Goal: Communication & Community: Share content

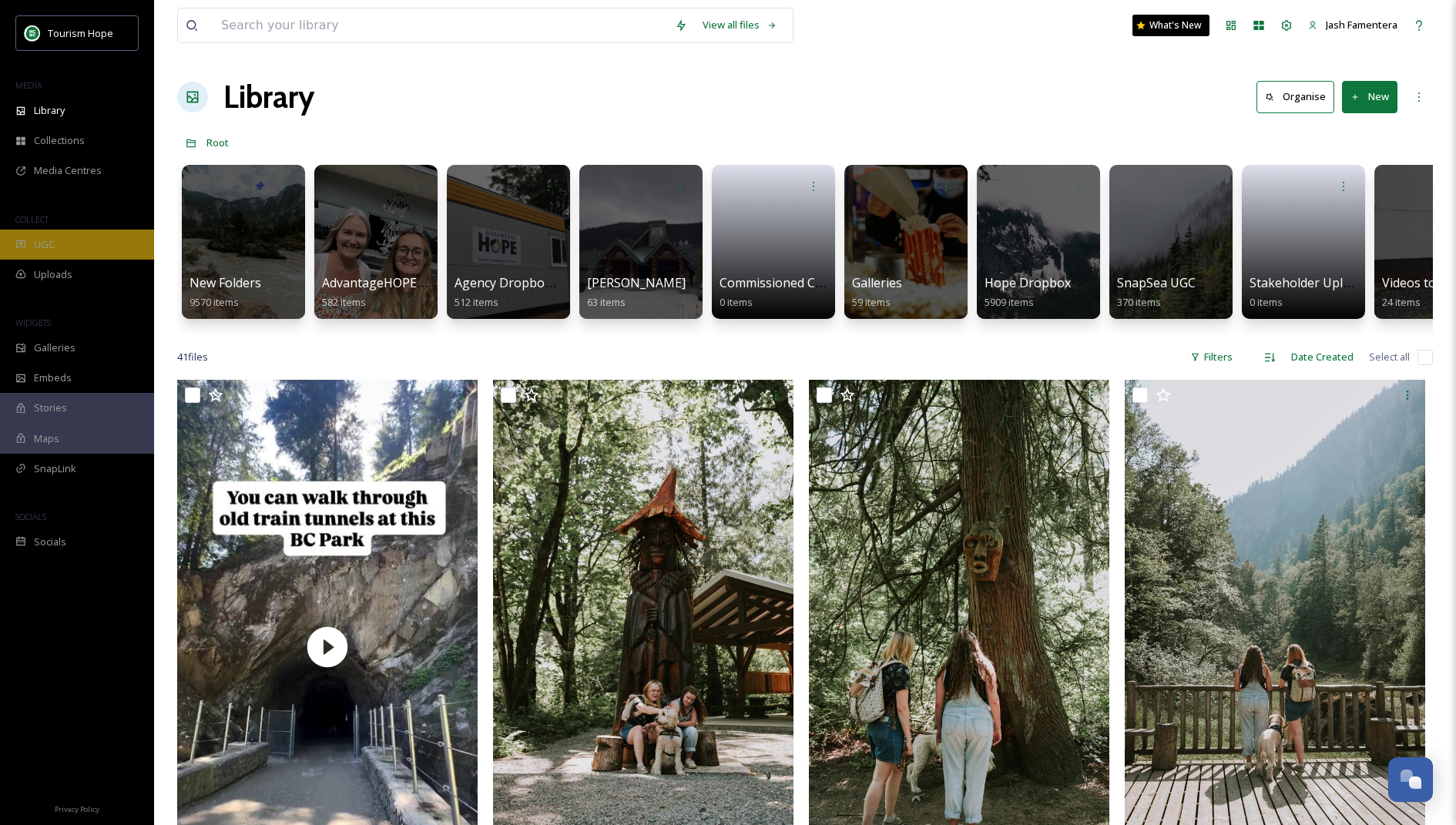
click at [72, 245] on div "UGC" at bounding box center [77, 244] width 154 height 30
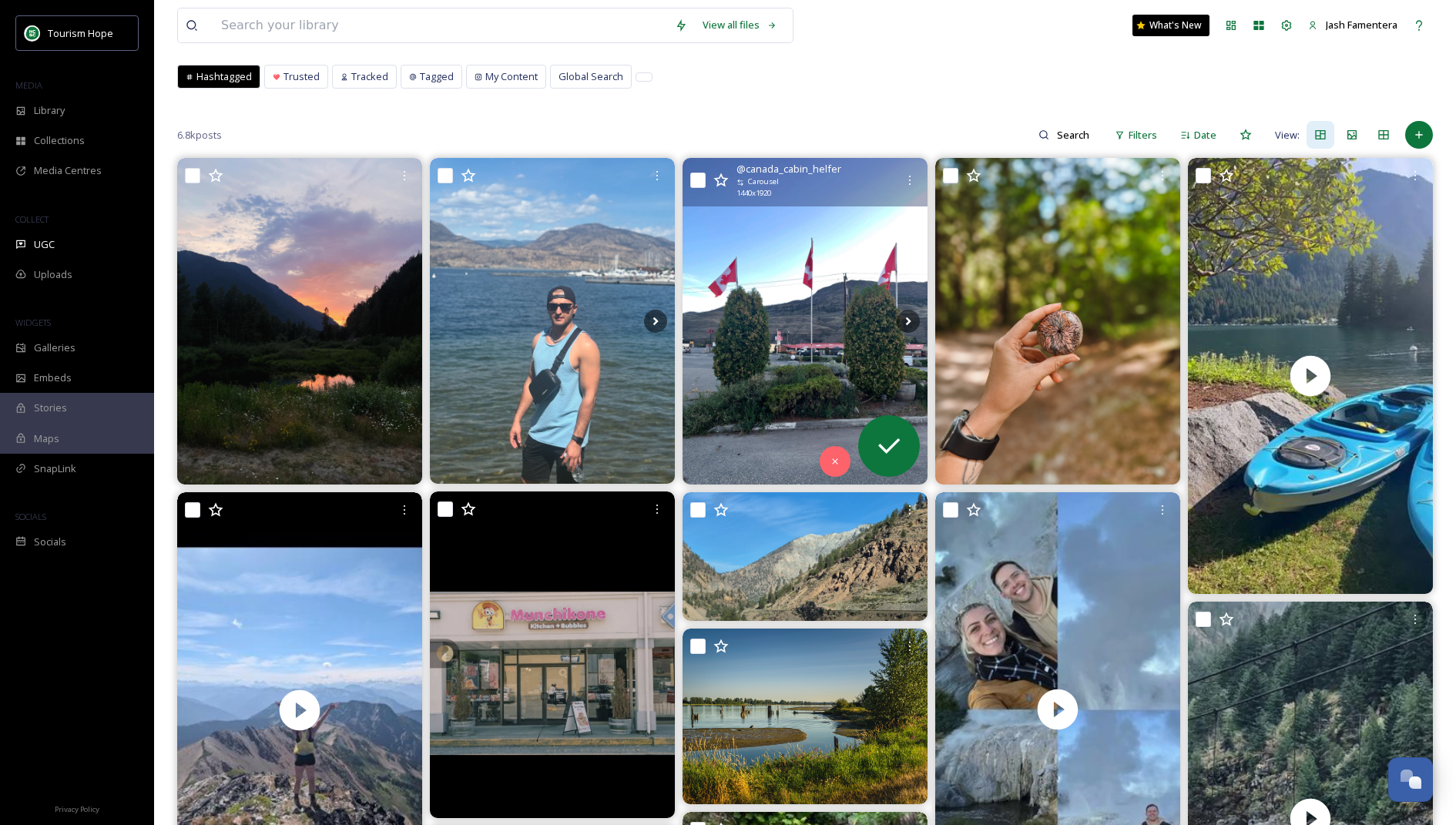
scroll to position [98, 0]
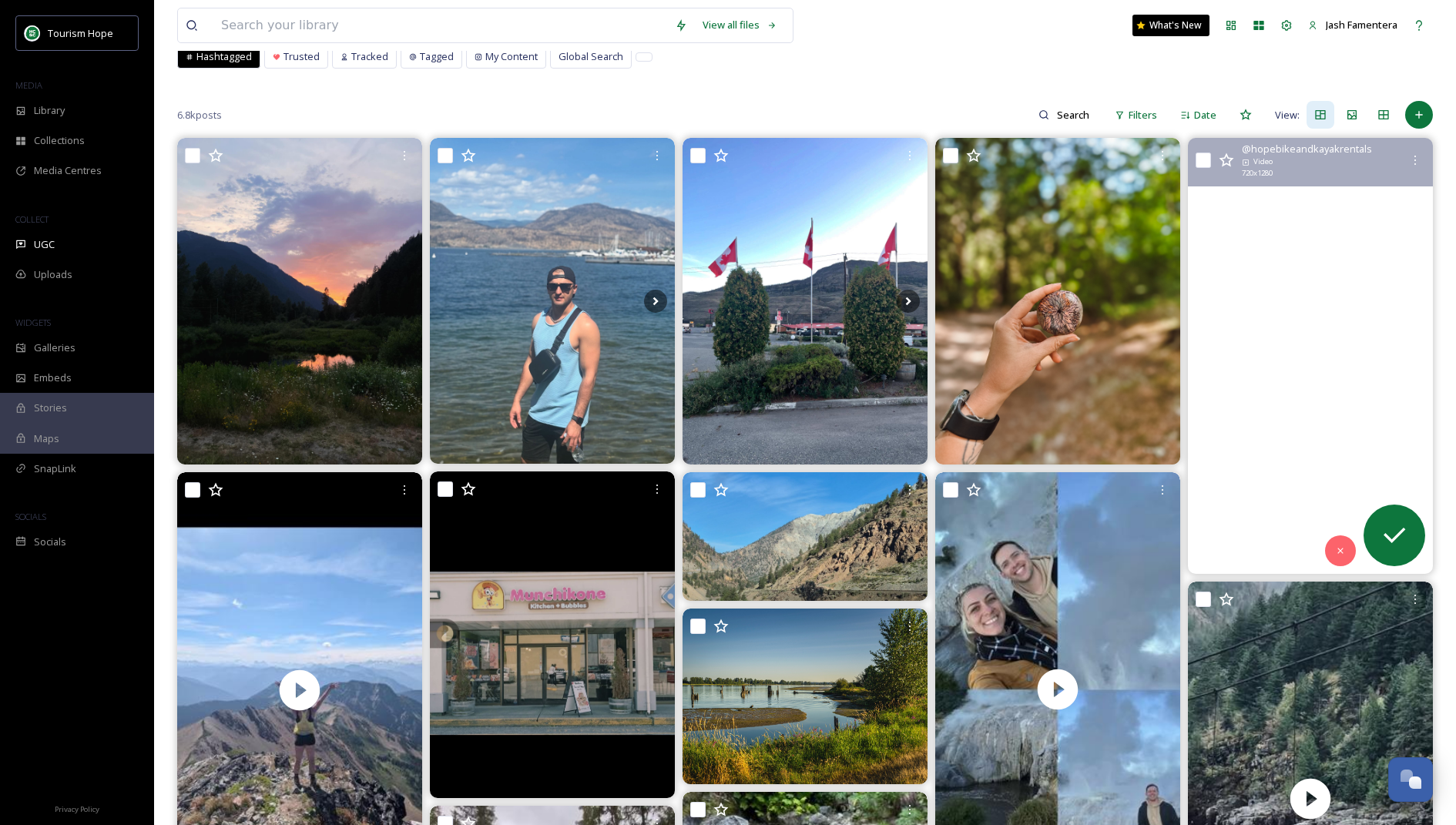
click at [970, 373] on video "Kayak time! #Kawkawa #hopebc #hopekayakandpaddleboardrentals" at bounding box center [1310, 356] width 245 height 435
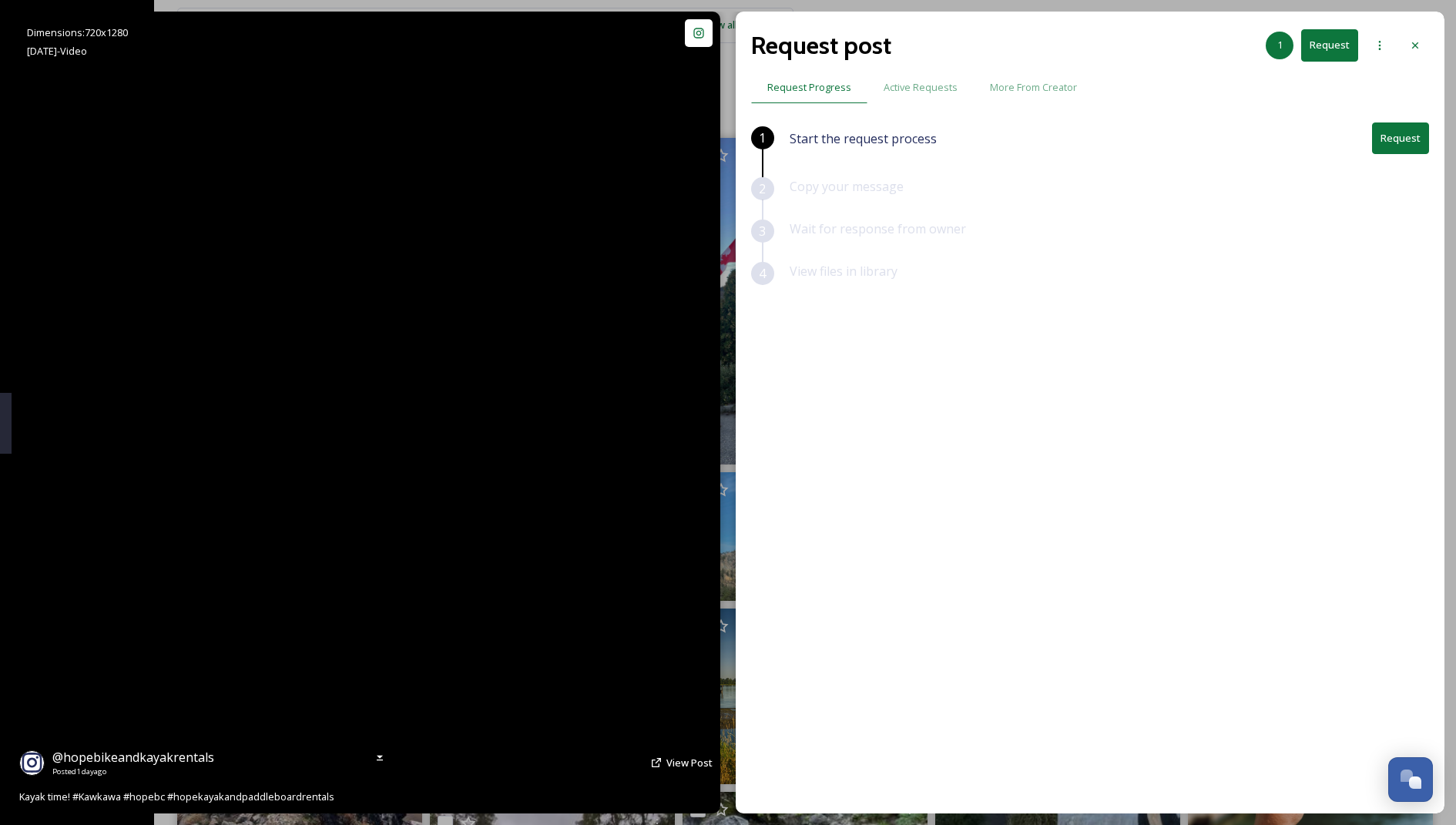
click at [435, 463] on video "Kayak time! #Kawkawa #hopebc #hopekayakandpaddleboardrentals" at bounding box center [365, 412] width 451 height 802
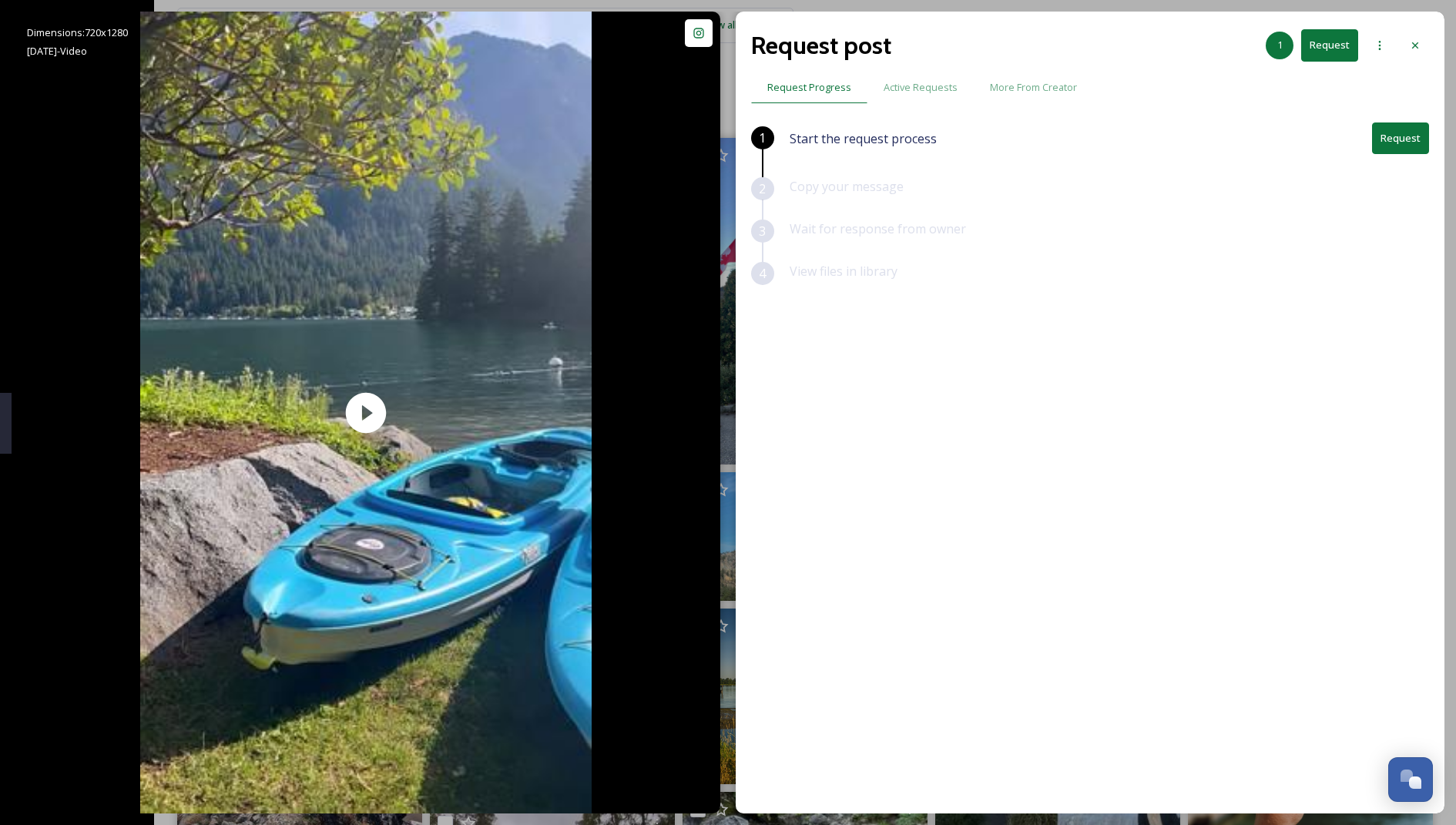
click at [970, 130] on button "Request" at bounding box center [1400, 138] width 57 height 32
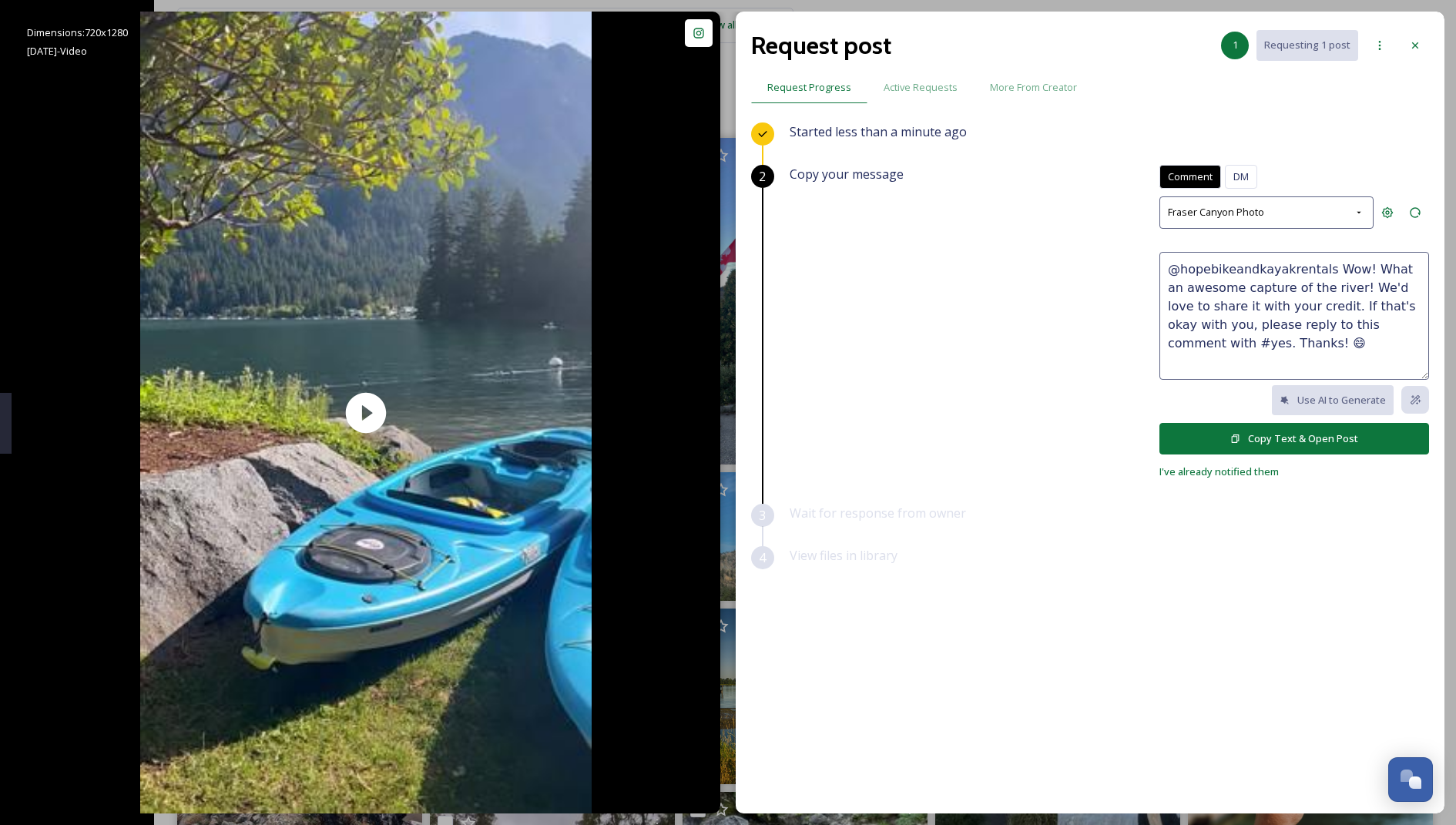
click at [970, 273] on textarea "@hopebikeandkayakrentals Wow! What an awesome capture of the river! We'd love t…" at bounding box center [1294, 316] width 269 height 128
drag, startPoint x: 1325, startPoint y: 268, endPoint x: 1329, endPoint y: 286, distance: 18.4
click at [970, 286] on textarea "@hopebikeandkayakrentals Wow! What an awesome capture of the river! We'd love t…" at bounding box center [1294, 316] width 269 height 128
drag, startPoint x: 1383, startPoint y: 263, endPoint x: 1340, endPoint y: 285, distance: 48.3
click at [970, 285] on textarea "@hopebikeandkayakrentals Love this! We'd love to share it with your credit. If …" at bounding box center [1294, 316] width 269 height 128
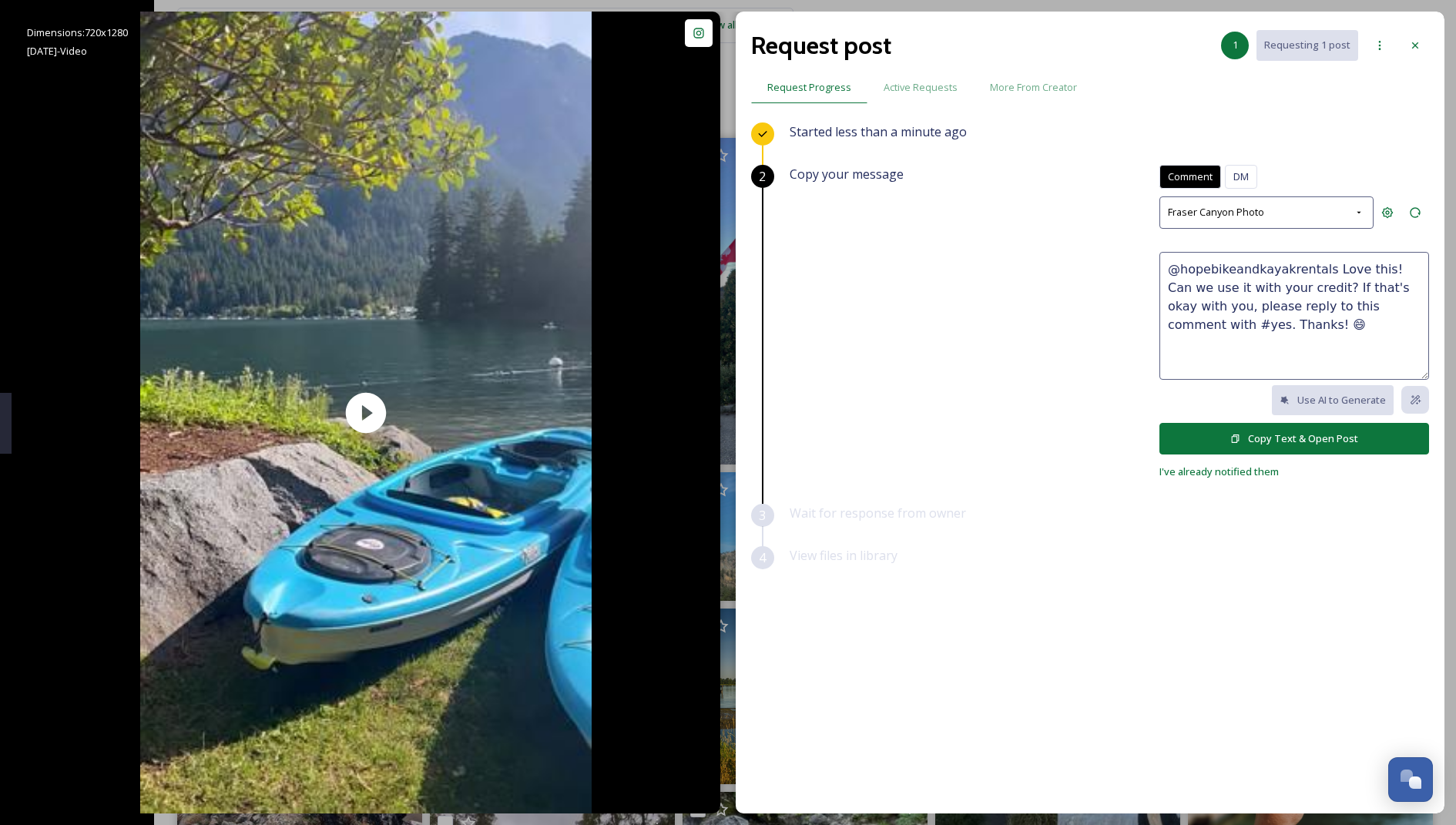
click at [970, 322] on textarea "@hopebikeandkayakrentals Love this! Can we use it with your credit? If that's o…" at bounding box center [1294, 316] width 269 height 128
click at [970, 284] on textarea "@hopebikeandkayakrentals Love this! Can we use it with your credit? If that's o…" at bounding box center [1294, 316] width 269 height 128
drag, startPoint x: 1339, startPoint y: 340, endPoint x: 1342, endPoint y: 300, distance: 40.1
click at [970, 300] on textarea "@hopebikeandkayakrentals Love this! Can we use it with your credit? 😊 If that's…" at bounding box center [1294, 316] width 269 height 128
click at [970, 269] on textarea "@hopebikeandkayakrentals Love this! Can we use it with your credit? 😊 If that's…" at bounding box center [1294, 316] width 269 height 128
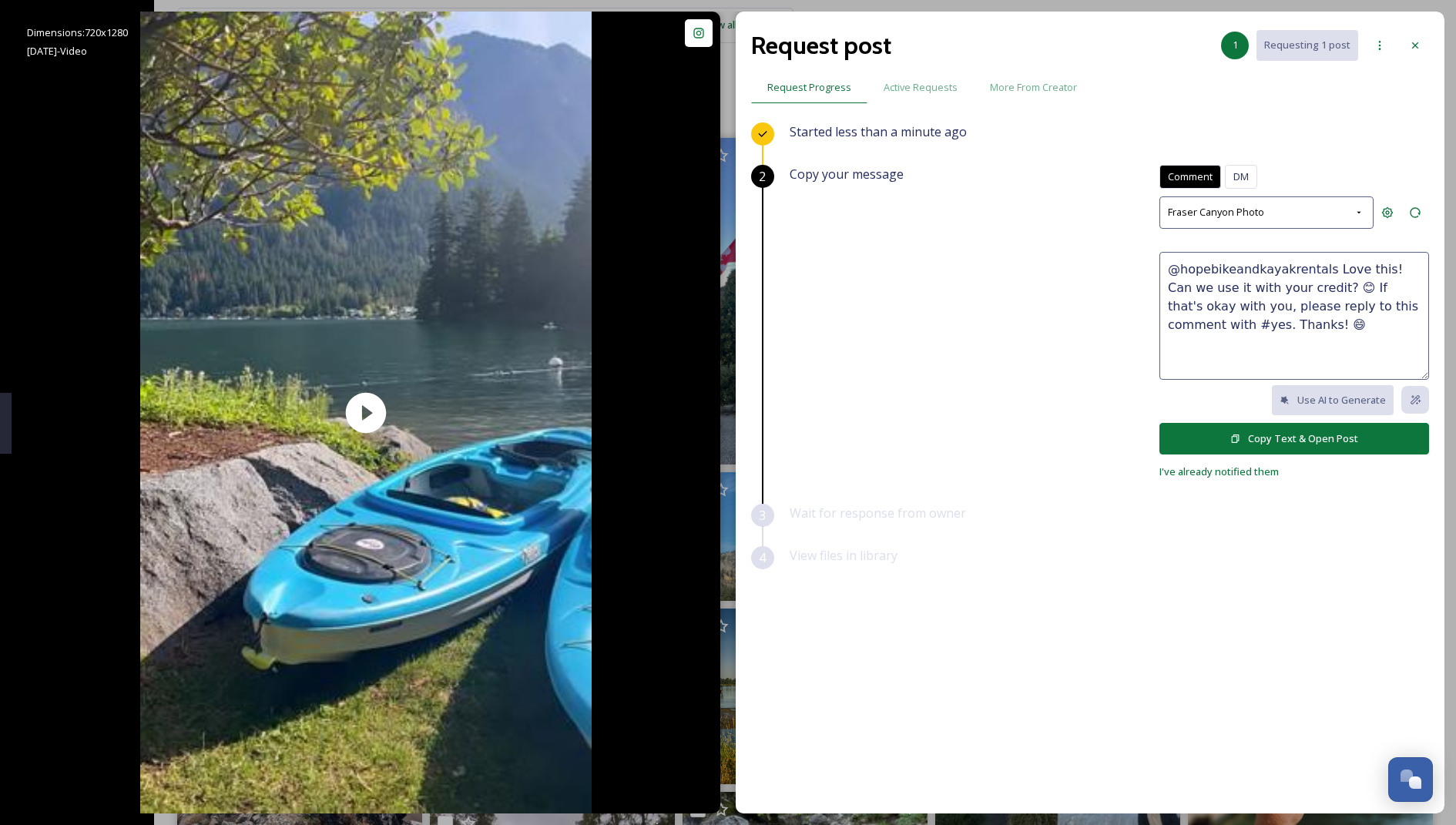
click at [970, 268] on textarea "@hopebikeandkayakrentals Love this! Can we use it with your credit? 😊 If that's…" at bounding box center [1294, 316] width 269 height 128
type textarea "@hopebikeandkayakrentals Love this! 😍 Can we use it with your credit? 😊 If that…"
click at [970, 438] on button "Copy Text & Open Post" at bounding box center [1294, 438] width 269 height 32
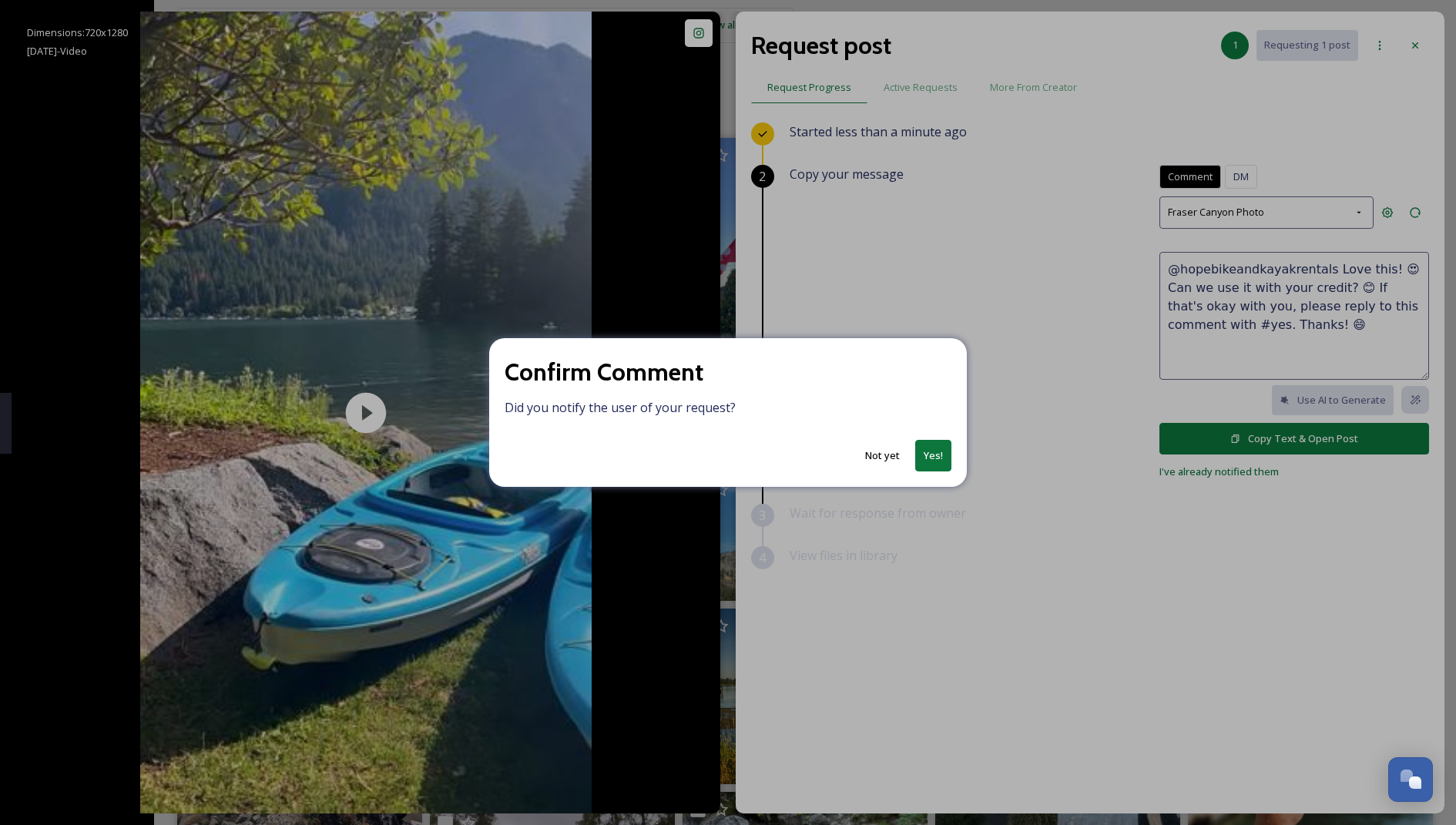
click at [931, 447] on button "Yes!" at bounding box center [933, 456] width 36 height 32
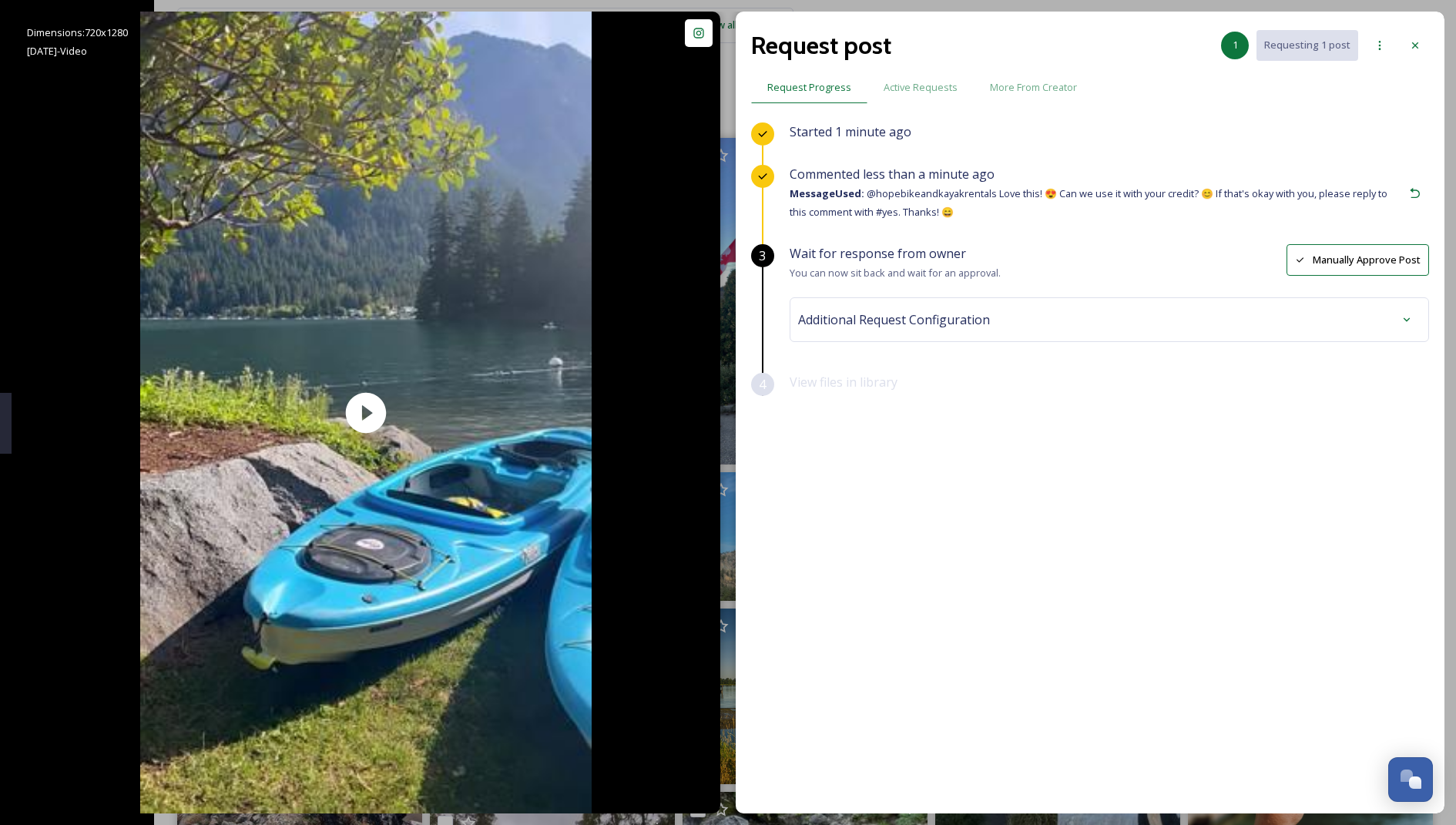
click at [970, 319] on div "Additional Request Configuration" at bounding box center [1109, 319] width 622 height 28
click at [898, 442] on div "No tags" at bounding box center [1109, 443] width 615 height 35
click at [848, 436] on input at bounding box center [887, 442] width 154 height 18
type input "kawkawa lake"
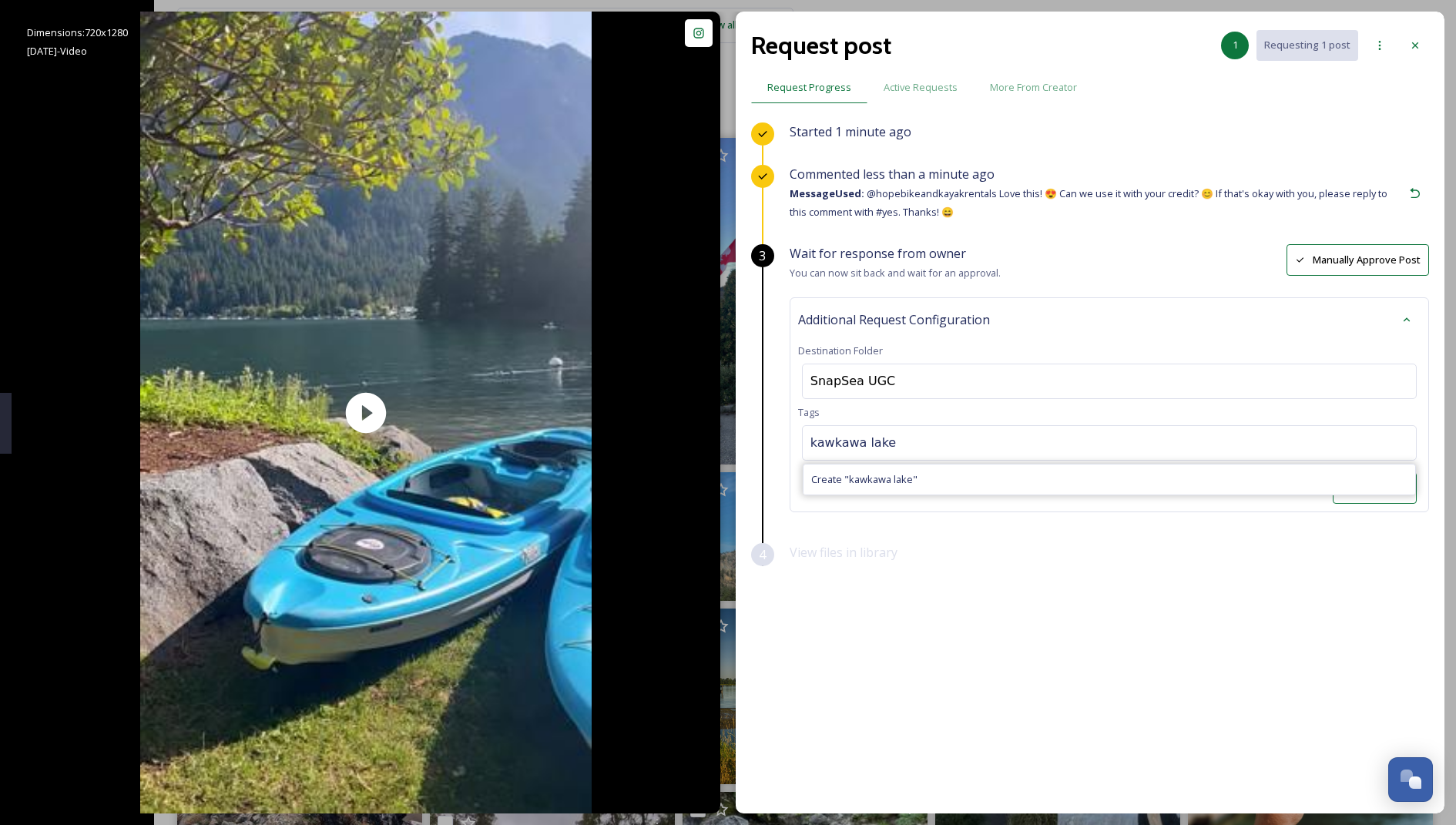
click at [970, 495] on div "Save Changes" at bounding box center [1109, 488] width 622 height 32
click at [970, 447] on div "No tags" at bounding box center [1109, 443] width 615 height 35
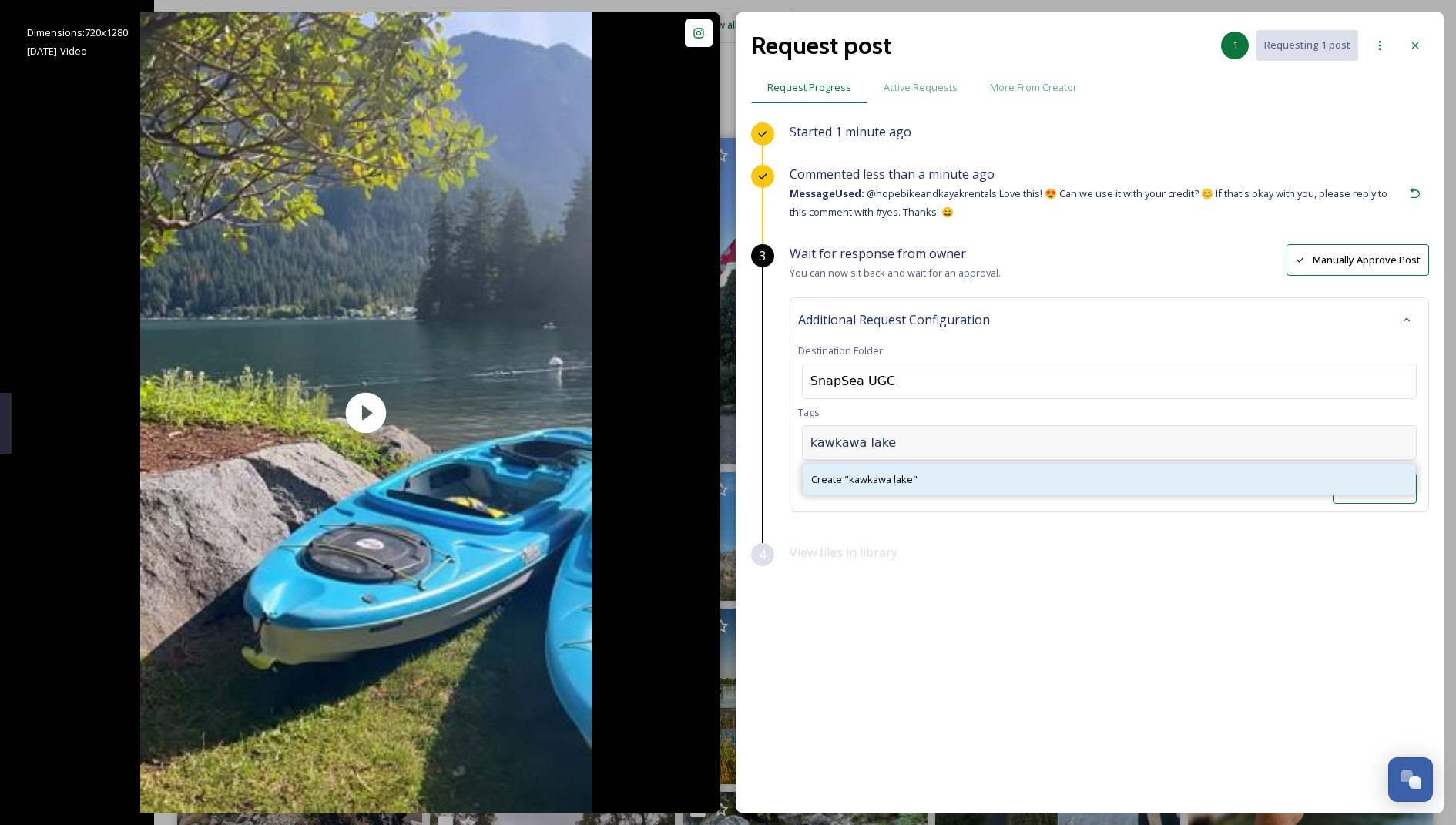
click at [928, 472] on div "Create " kawkawa lake "" at bounding box center [1109, 479] width 612 height 30
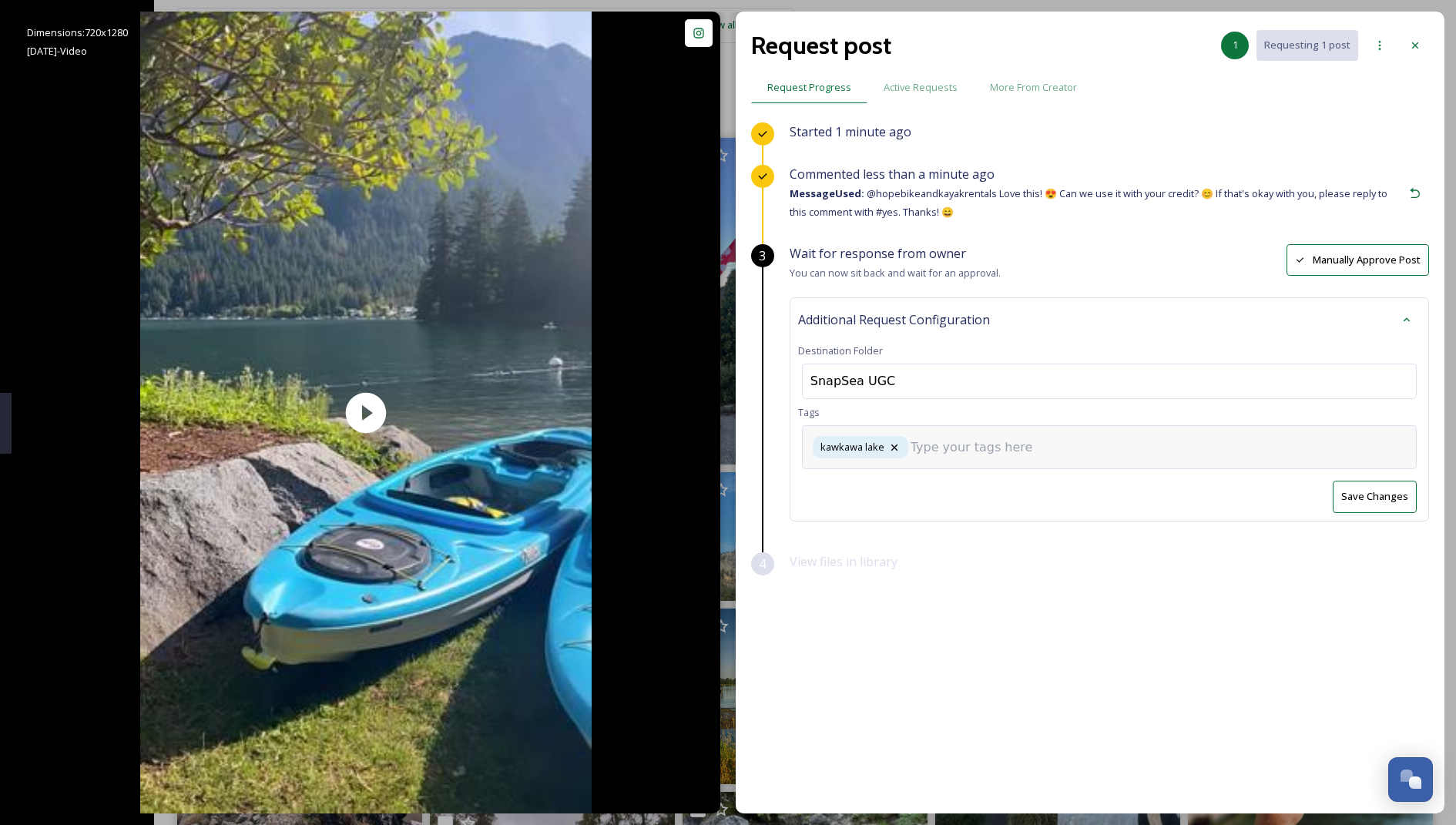
click at [949, 443] on input at bounding box center [987, 447] width 154 height 18
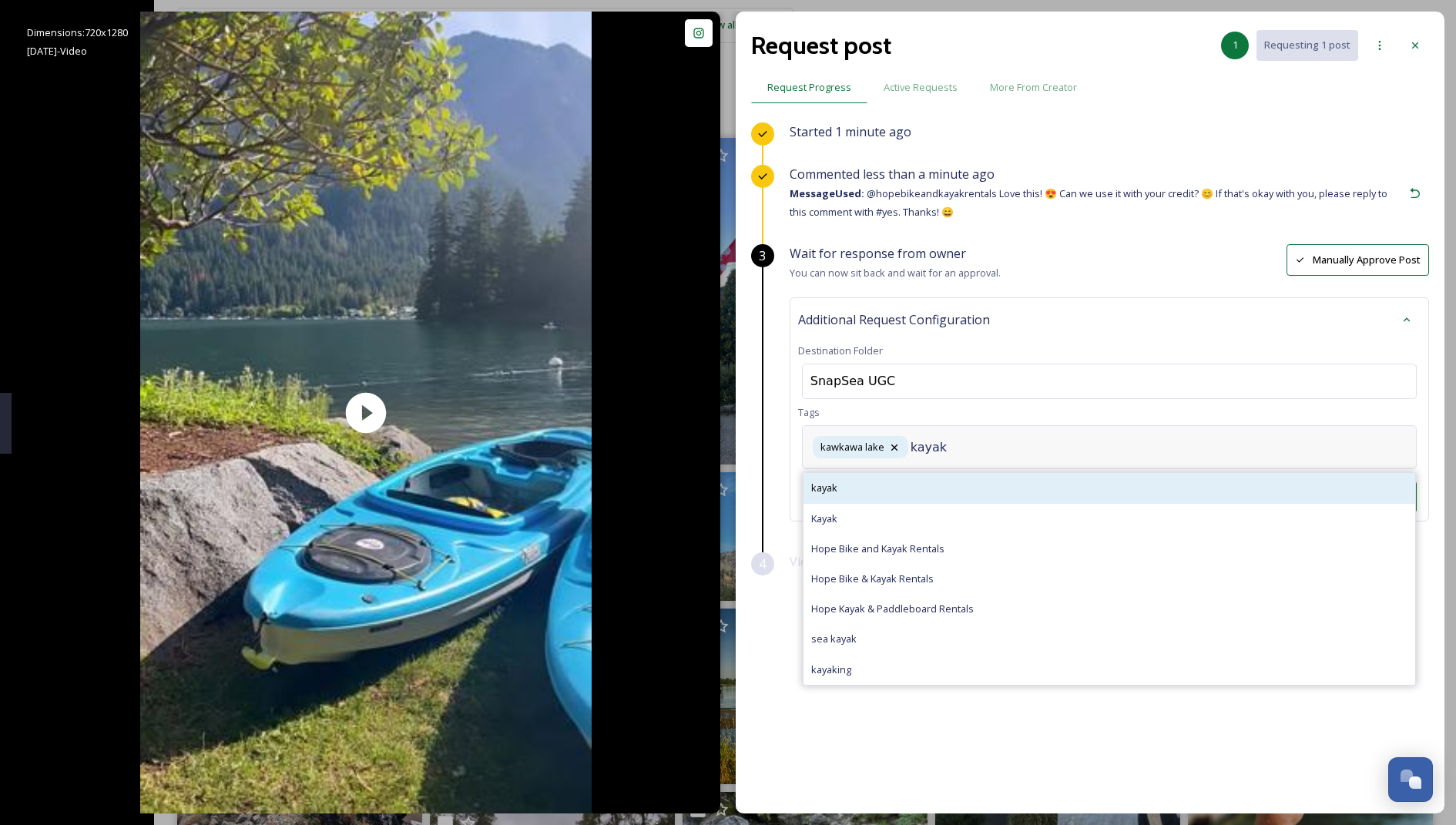
type input "kayak"
click at [925, 475] on div "kayak" at bounding box center [1109, 488] width 612 height 30
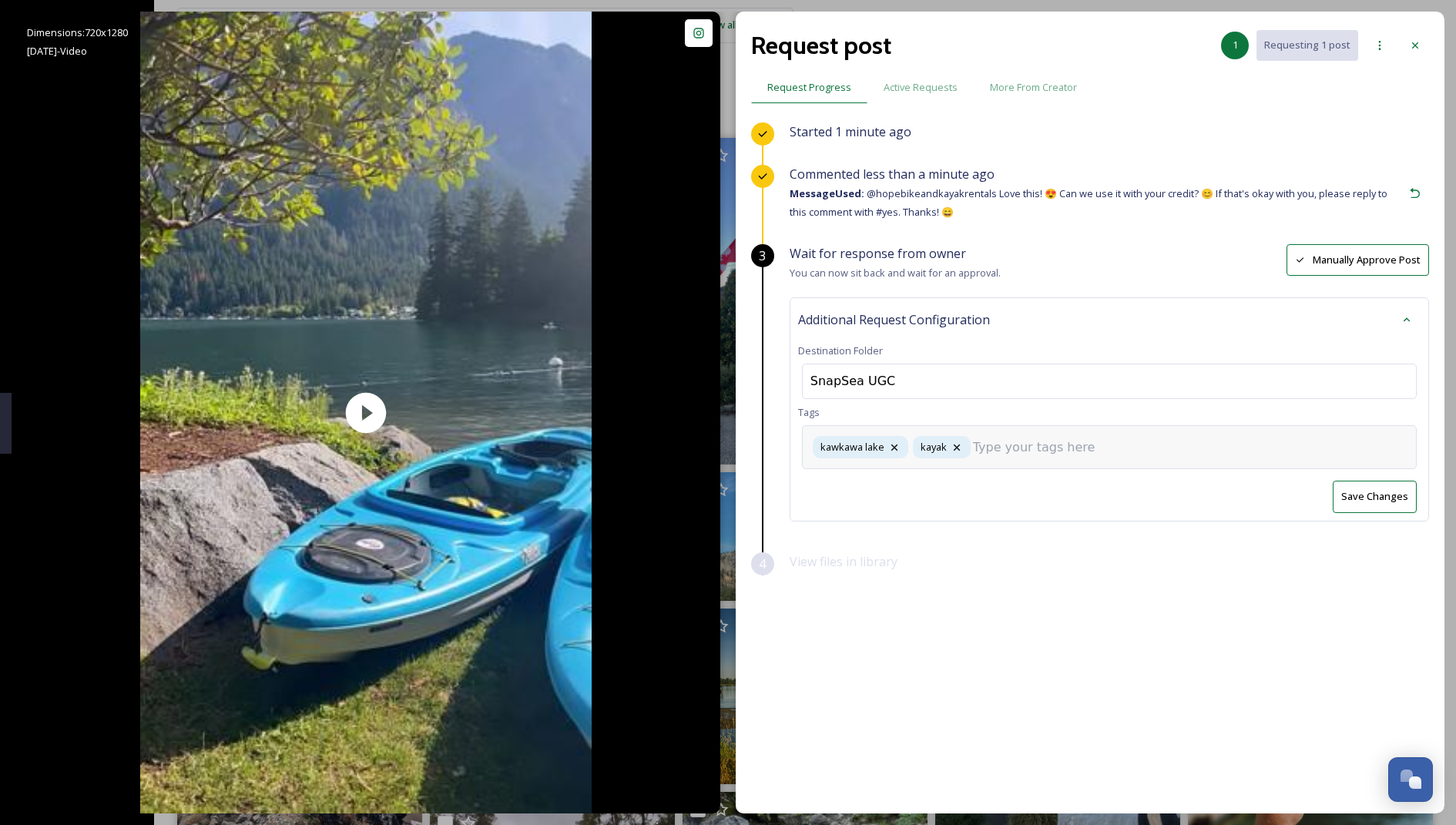
click at [970, 447] on input at bounding box center [1049, 447] width 154 height 18
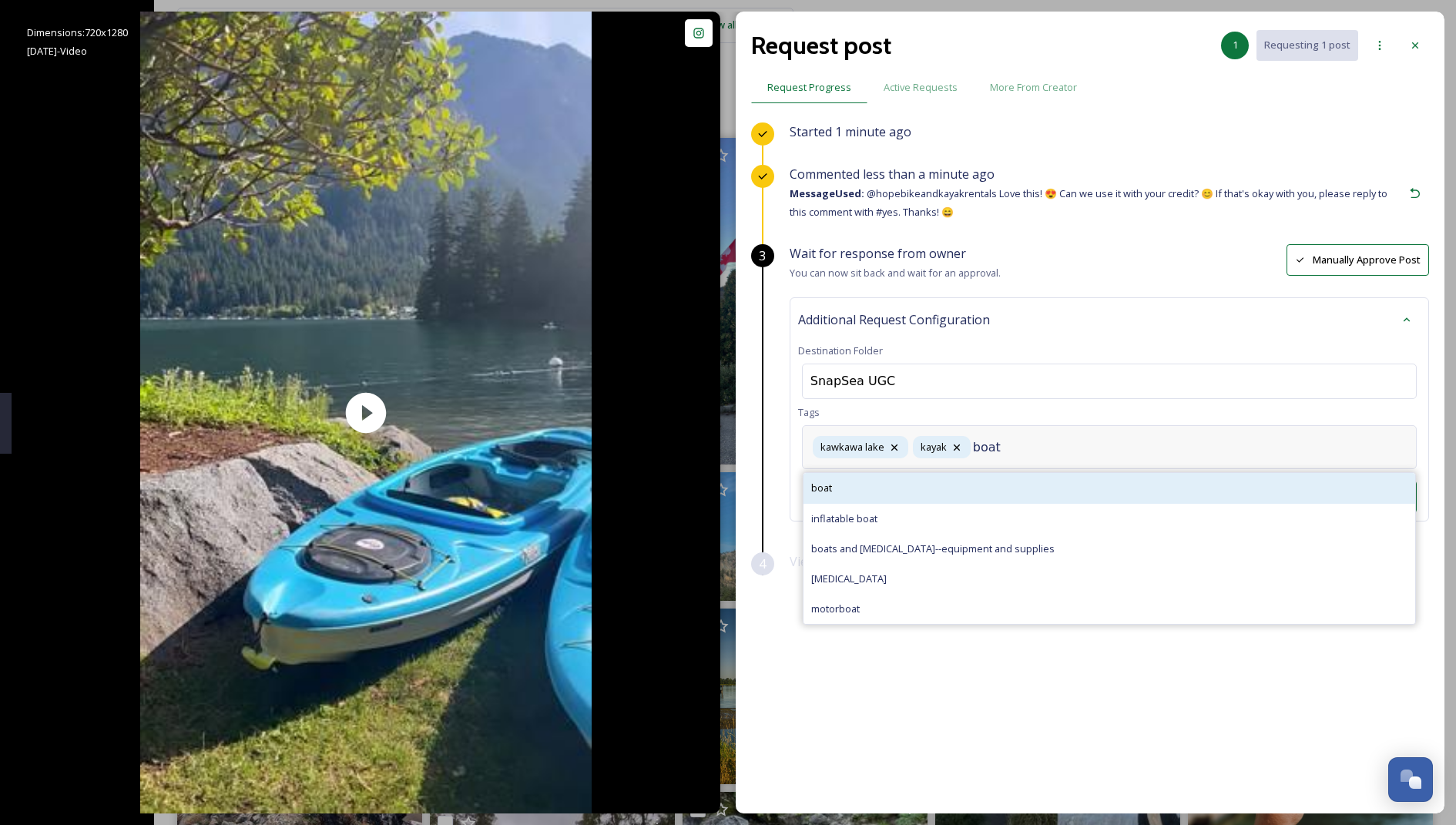
type input "boat"
click at [970, 485] on div "boat" at bounding box center [1109, 488] width 612 height 30
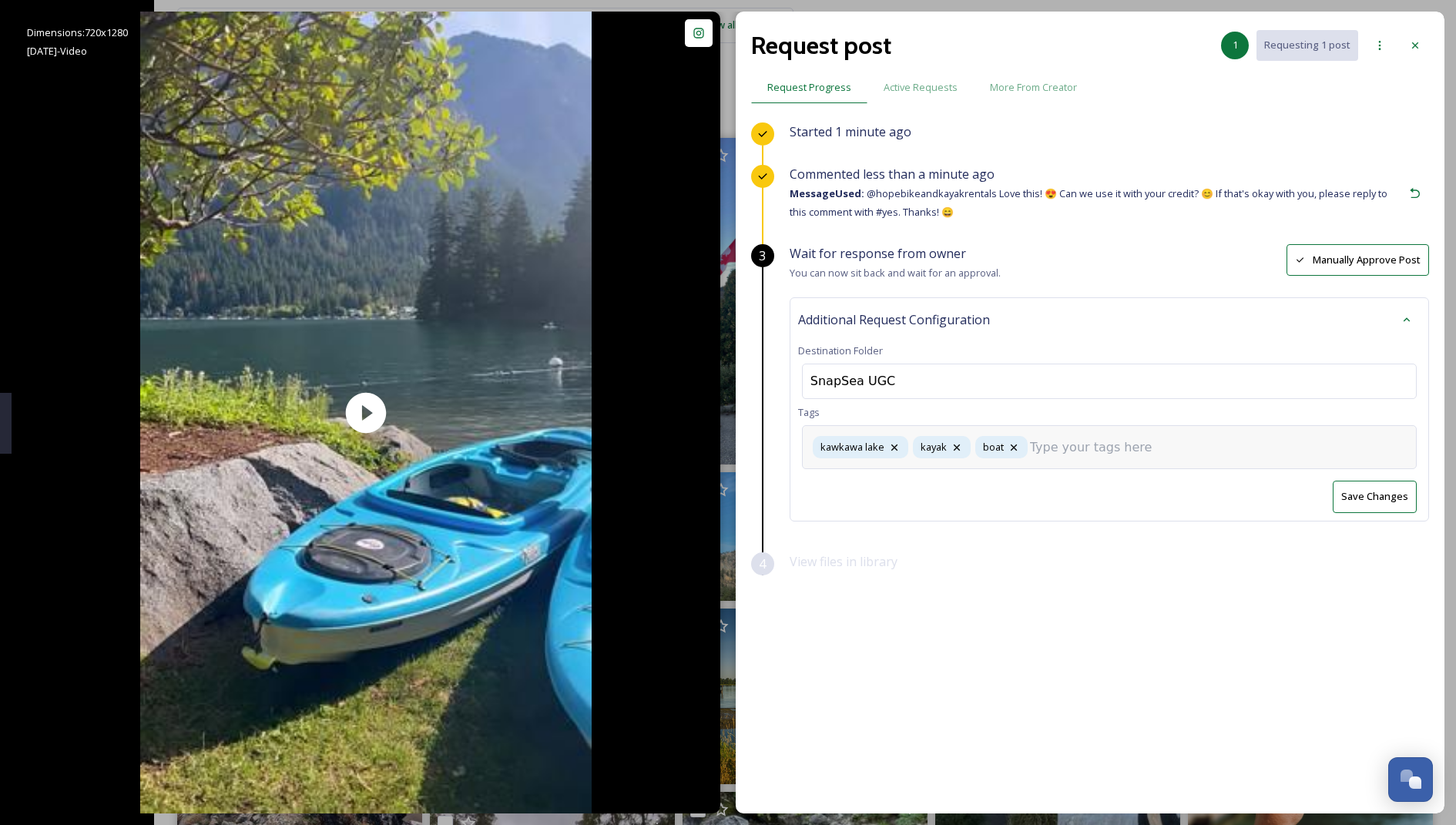
click at [970, 500] on button "Save Changes" at bounding box center [1374, 496] width 84 height 32
click at [970, 47] on div at bounding box center [1415, 46] width 28 height 28
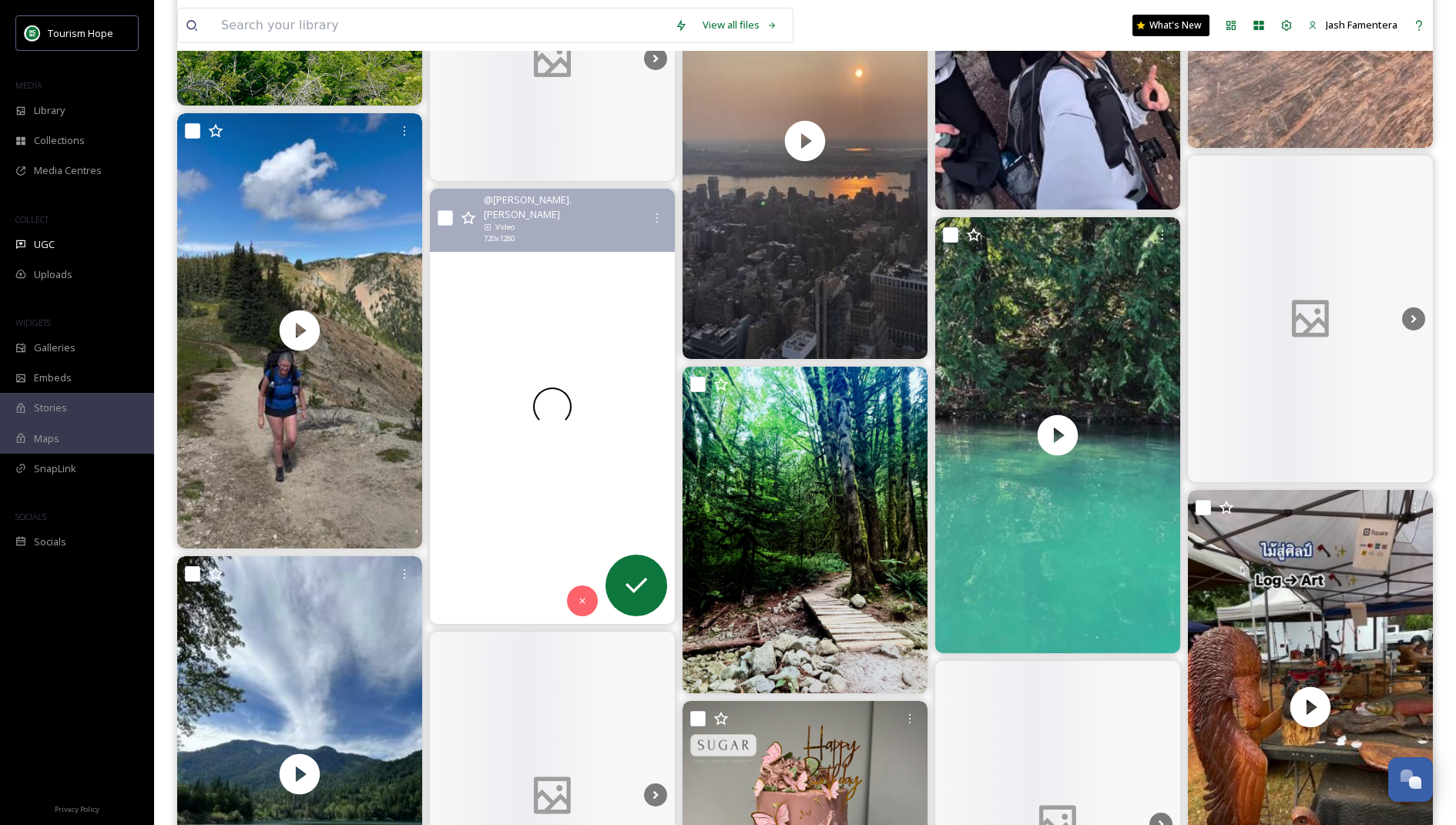
scroll to position [1764, 0]
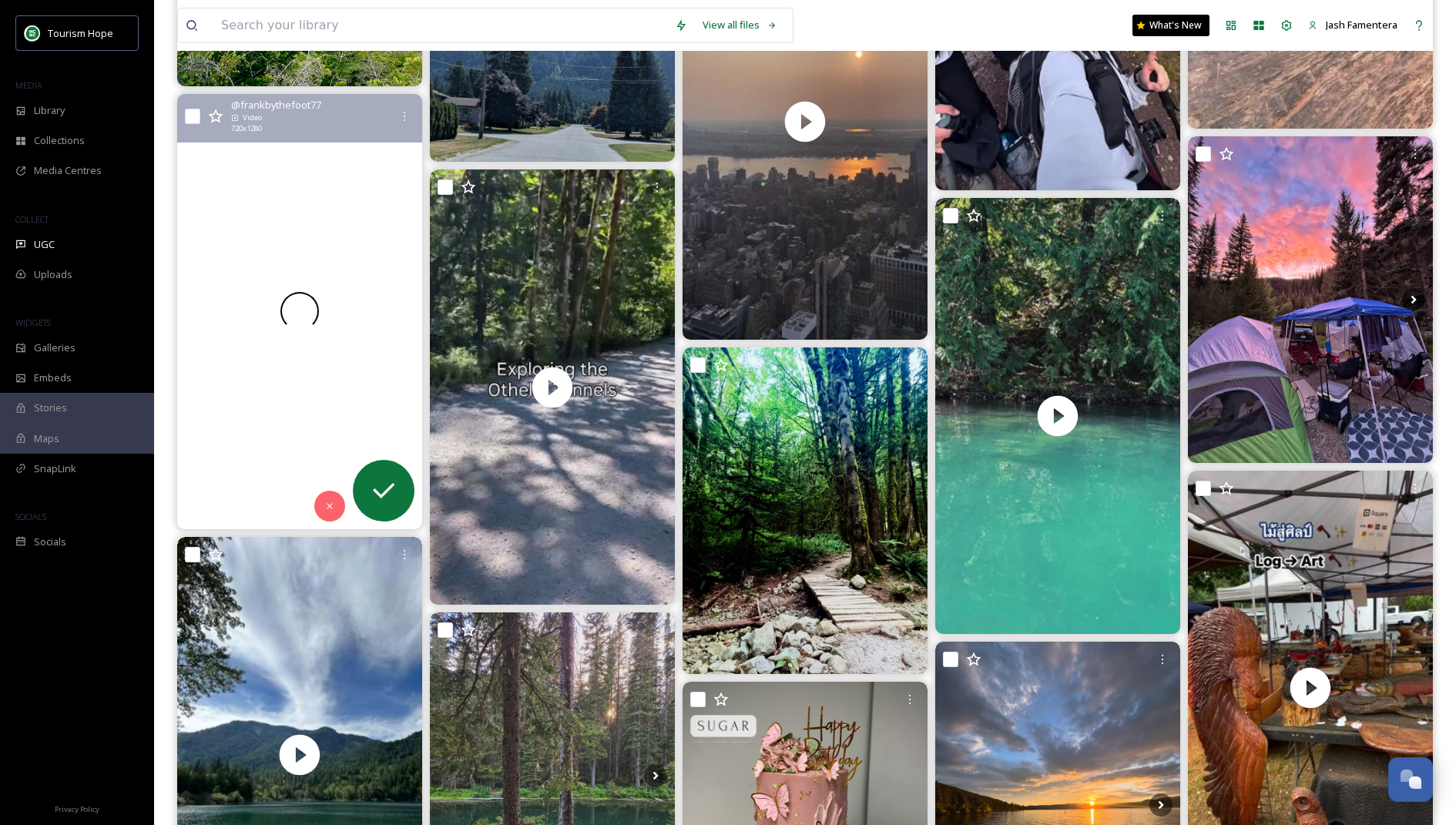
click at [297, 400] on video "I spent 3 Amazing days hiking the Heather Trail in Manning Park for my birthday…" at bounding box center [299, 312] width 245 height 435
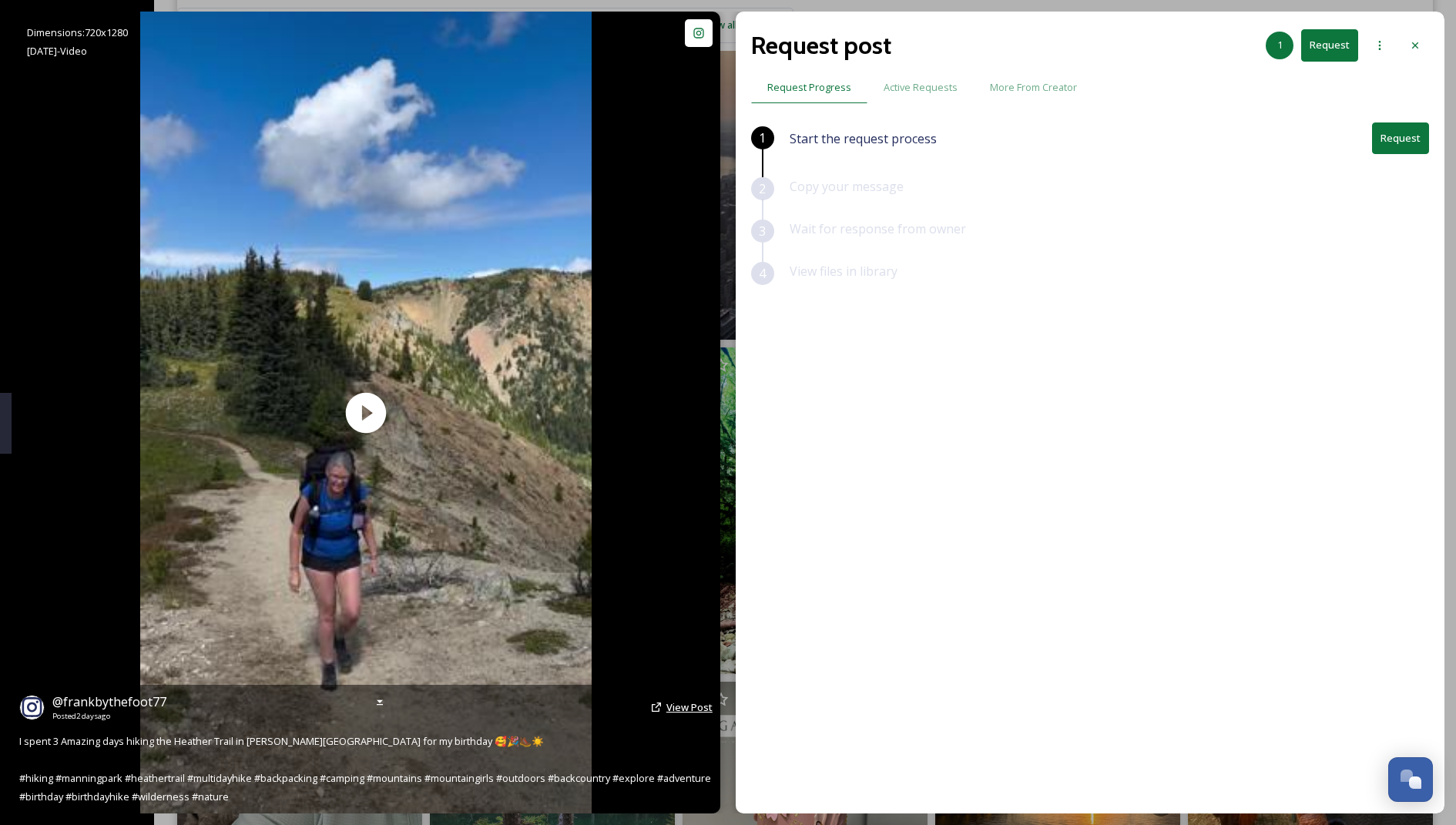
click at [671, 700] on span "View Post" at bounding box center [690, 707] width 47 height 14
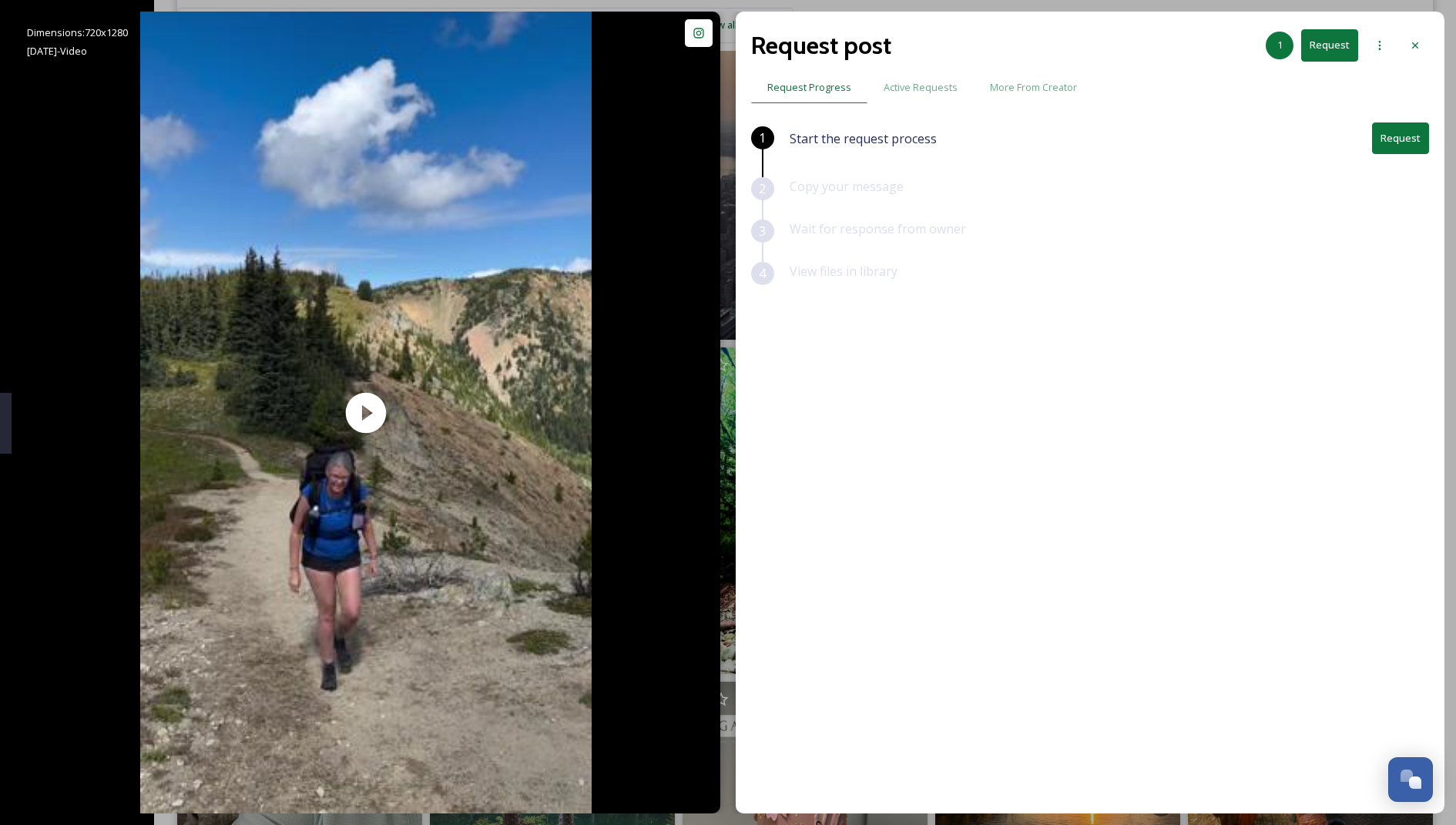
click at [970, 142] on button "Request" at bounding box center [1400, 138] width 57 height 32
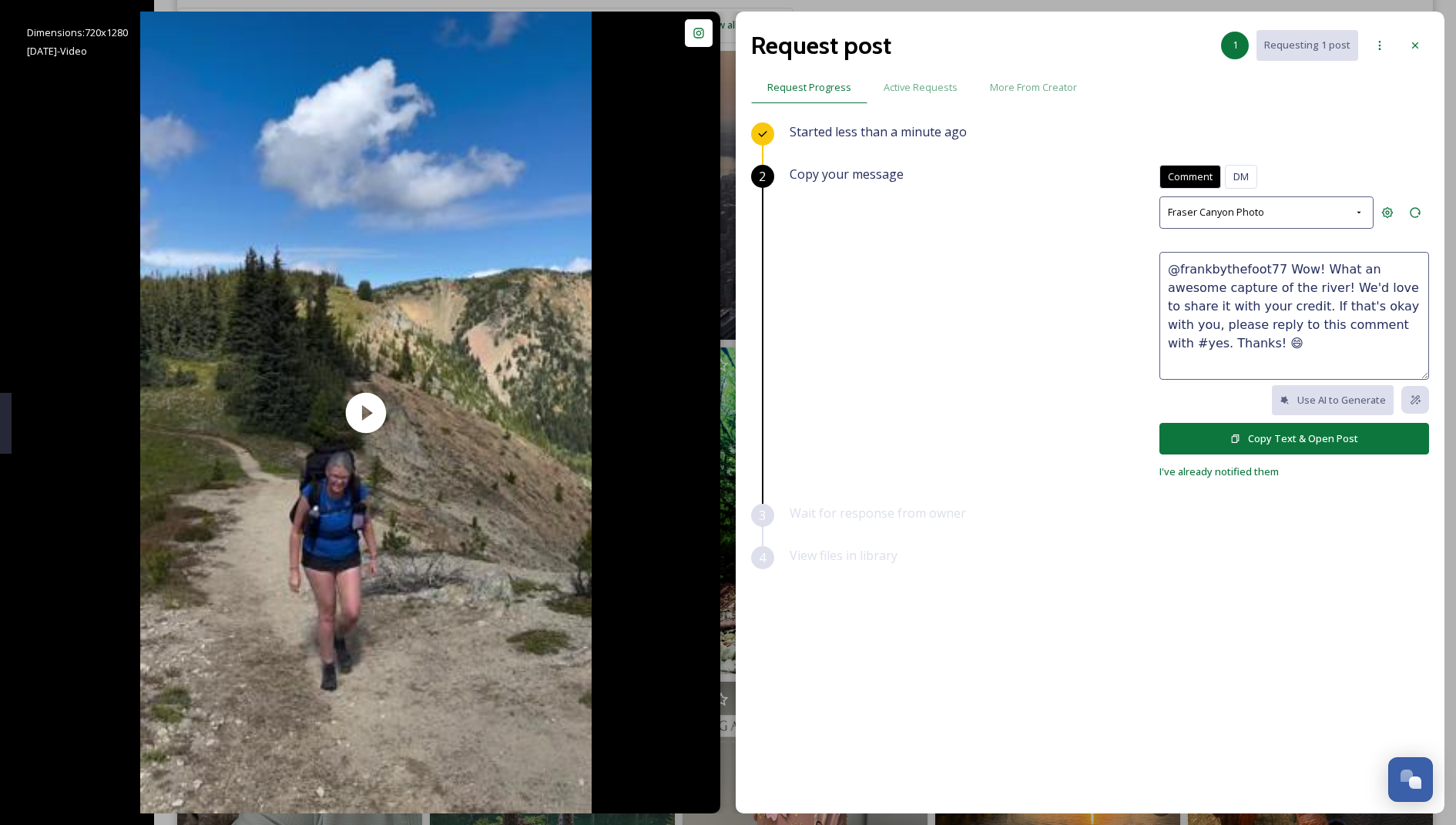
drag, startPoint x: 1277, startPoint y: 266, endPoint x: 1276, endPoint y: 283, distance: 17.0
click at [970, 283] on textarea "@frankbythefoot77 Wow! What an awesome capture of the river! We'd love to share…" at bounding box center [1294, 316] width 269 height 128
drag, startPoint x: 1311, startPoint y: 287, endPoint x: 1269, endPoint y: 303, distance: 44.9
click at [970, 303] on textarea "@frankbythefoot77 This is awesome! Hope you had a great brithday! We'd love to …" at bounding box center [1294, 316] width 269 height 128
click at [970, 293] on textarea "@frankbythefoot77 This is awesome! Hope you had a great brithday! We'd love to …" at bounding box center [1294, 316] width 269 height 128
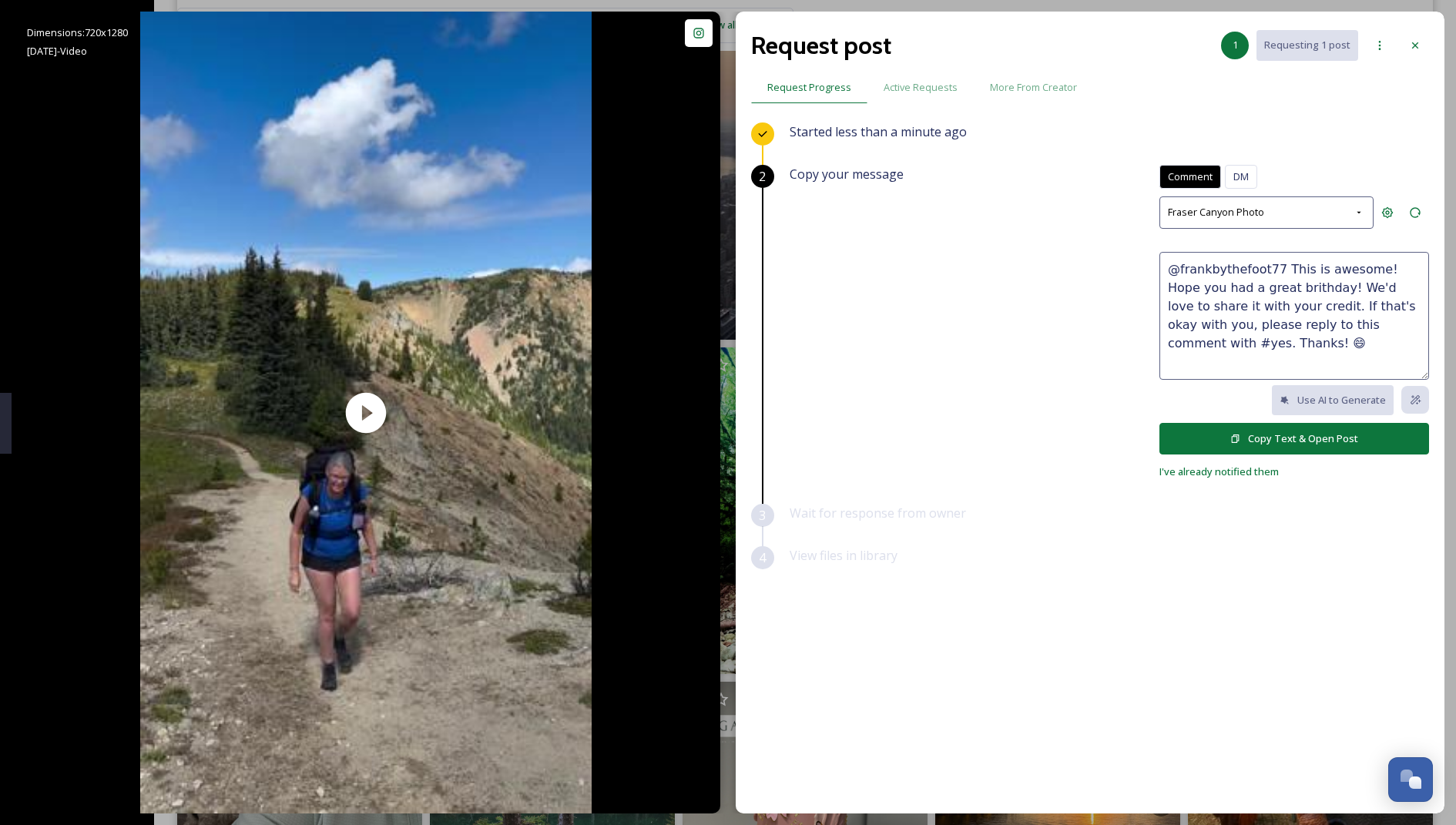
click at [970, 300] on textarea "@frankbythefoot77 This is awesome! Hope you had a great brithday! We'd love to …" at bounding box center [1294, 316] width 269 height 128
click at [970, 304] on textarea "@frankbythefoot77 This is awesome! Hope you had a great brithday! We'd love to …" at bounding box center [1294, 316] width 269 height 128
click at [970, 283] on textarea "@frankbythefoot77 This is awesome! Hope you had a great brithday! We'd love to …" at bounding box center [1294, 316] width 269 height 128
click at [970, 324] on textarea "@frankbythefoot77 This is awesome! Hope you had a great brithday! 💚 We'd love t…" at bounding box center [1294, 316] width 269 height 128
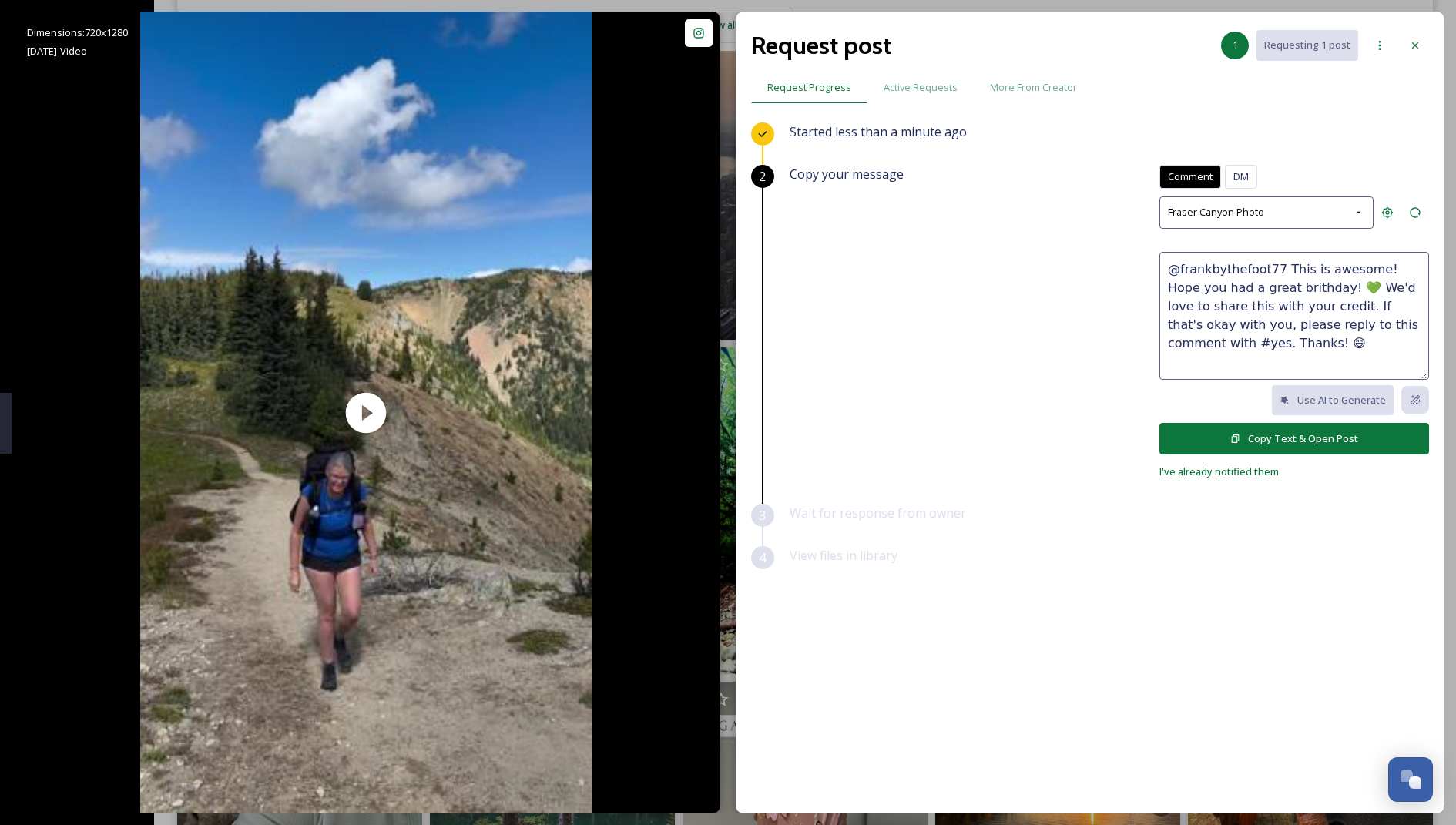
type textarea "@frankbythefoot77 This is awesome! Hope you had a great brithday! 💚 We'd love t…"
click at [970, 438] on button "Copy Text & Open Post" at bounding box center [1294, 438] width 269 height 32
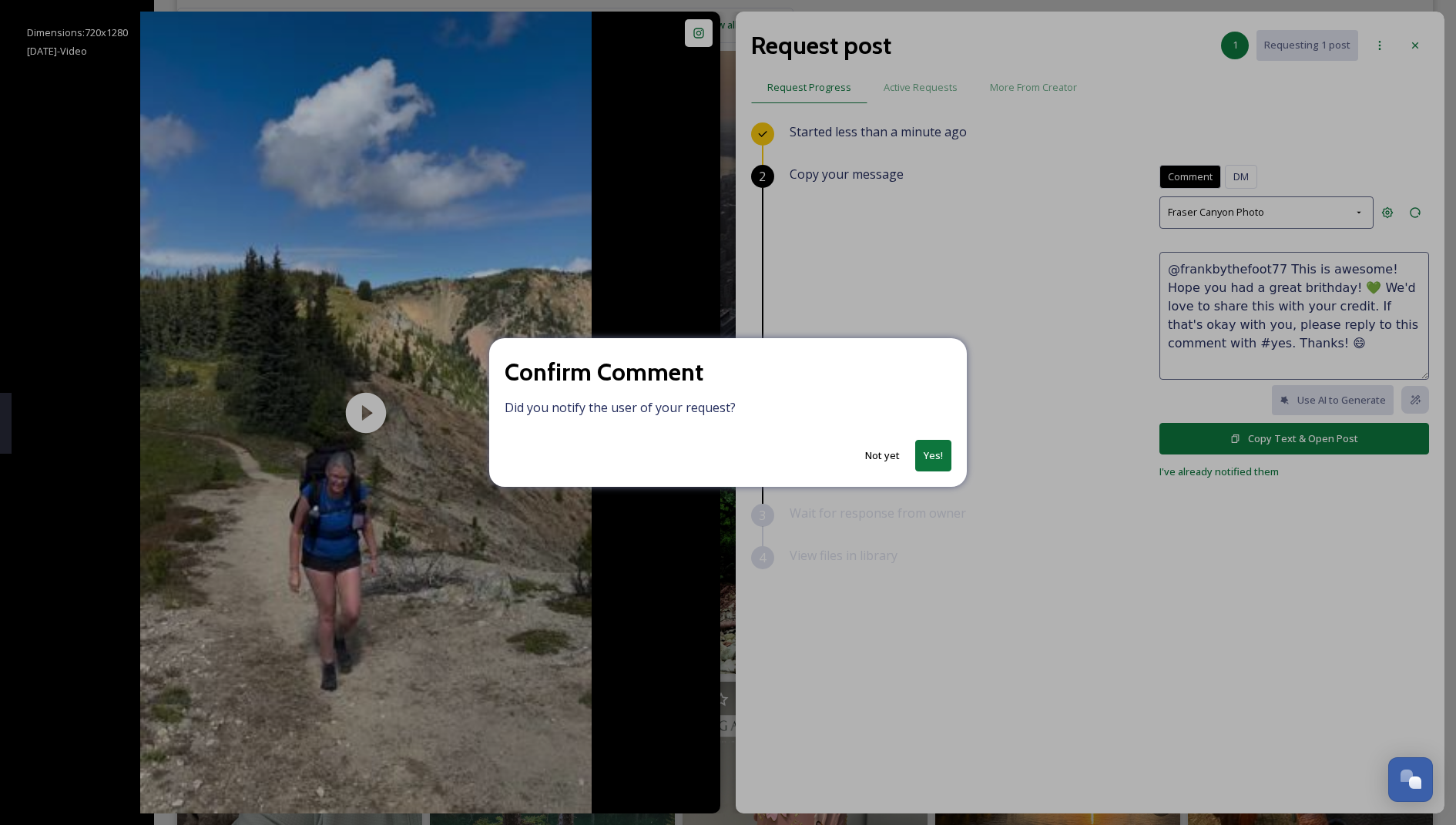
click at [937, 449] on button "Yes!" at bounding box center [933, 456] width 36 height 32
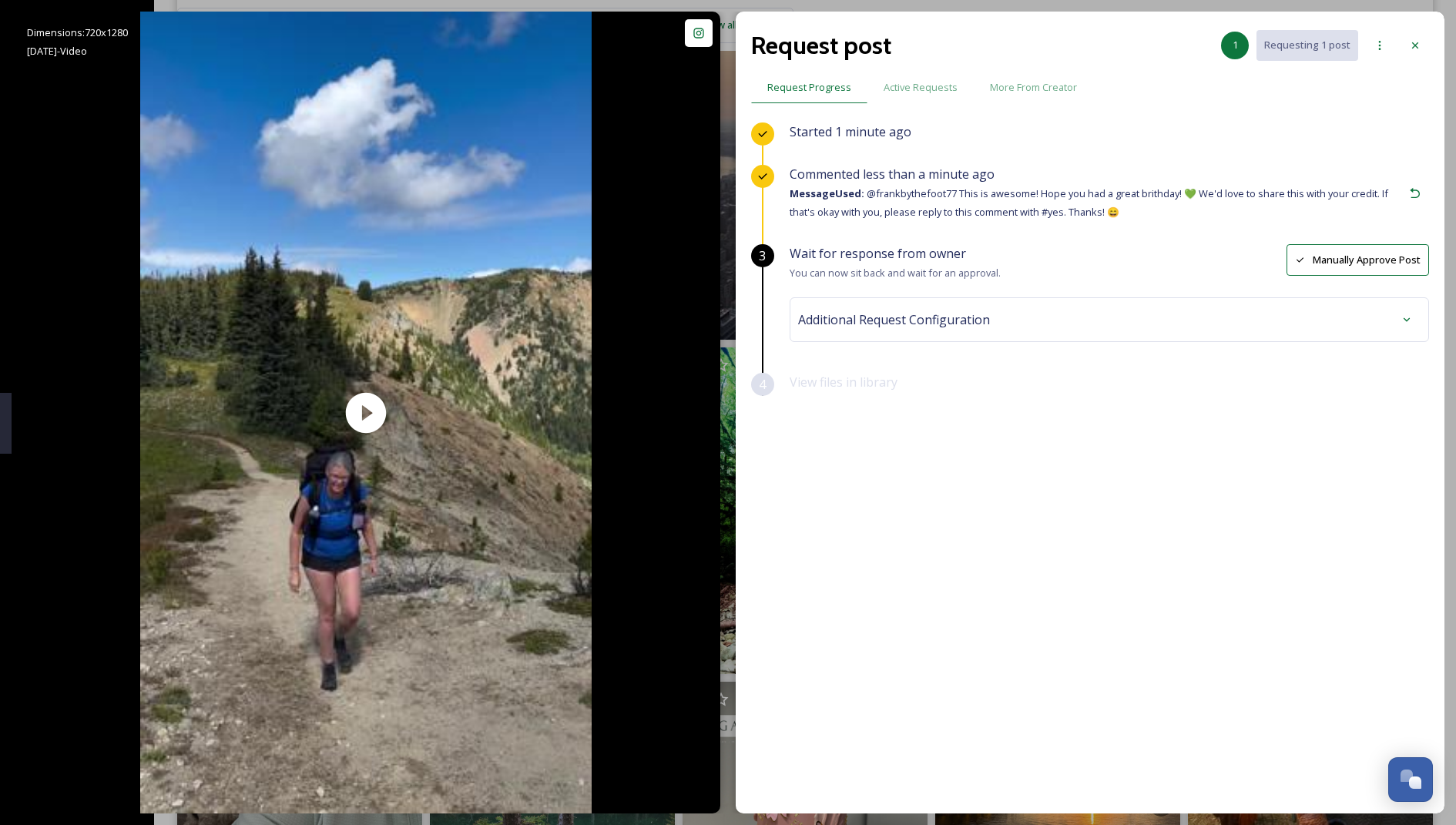
click at [904, 303] on div "Additional Request Configuration" at bounding box center [1109, 319] width 640 height 45
click at [903, 333] on div "Additional Request Configuration" at bounding box center [1109, 319] width 640 height 45
click at [886, 305] on div "Additional Request Configuration" at bounding box center [1109, 319] width 622 height 28
click at [884, 432] on div "No tags" at bounding box center [1109, 443] width 615 height 35
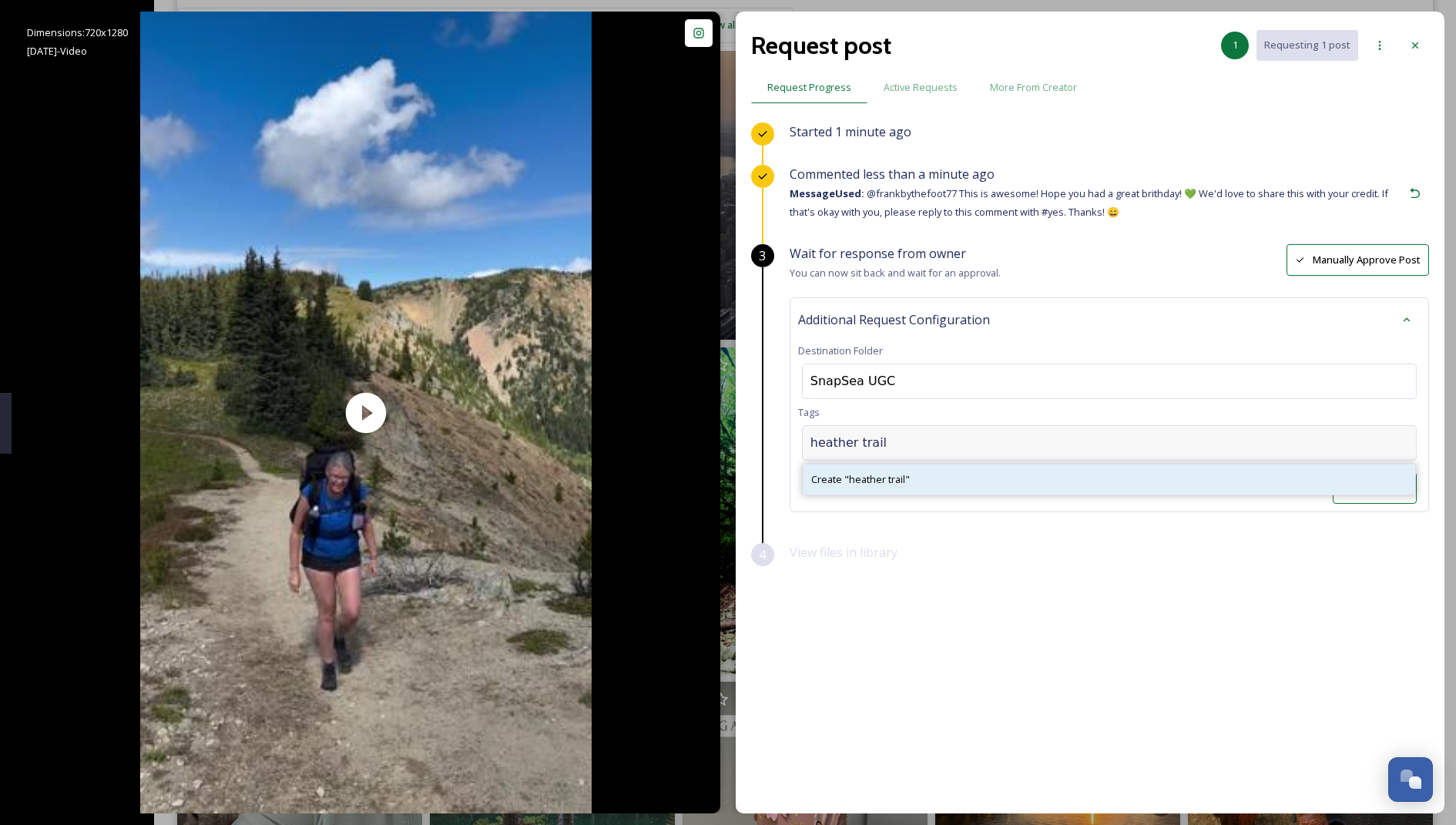
type input "heather trail"
click at [970, 471] on div "Create " heather trail "" at bounding box center [1109, 479] width 612 height 30
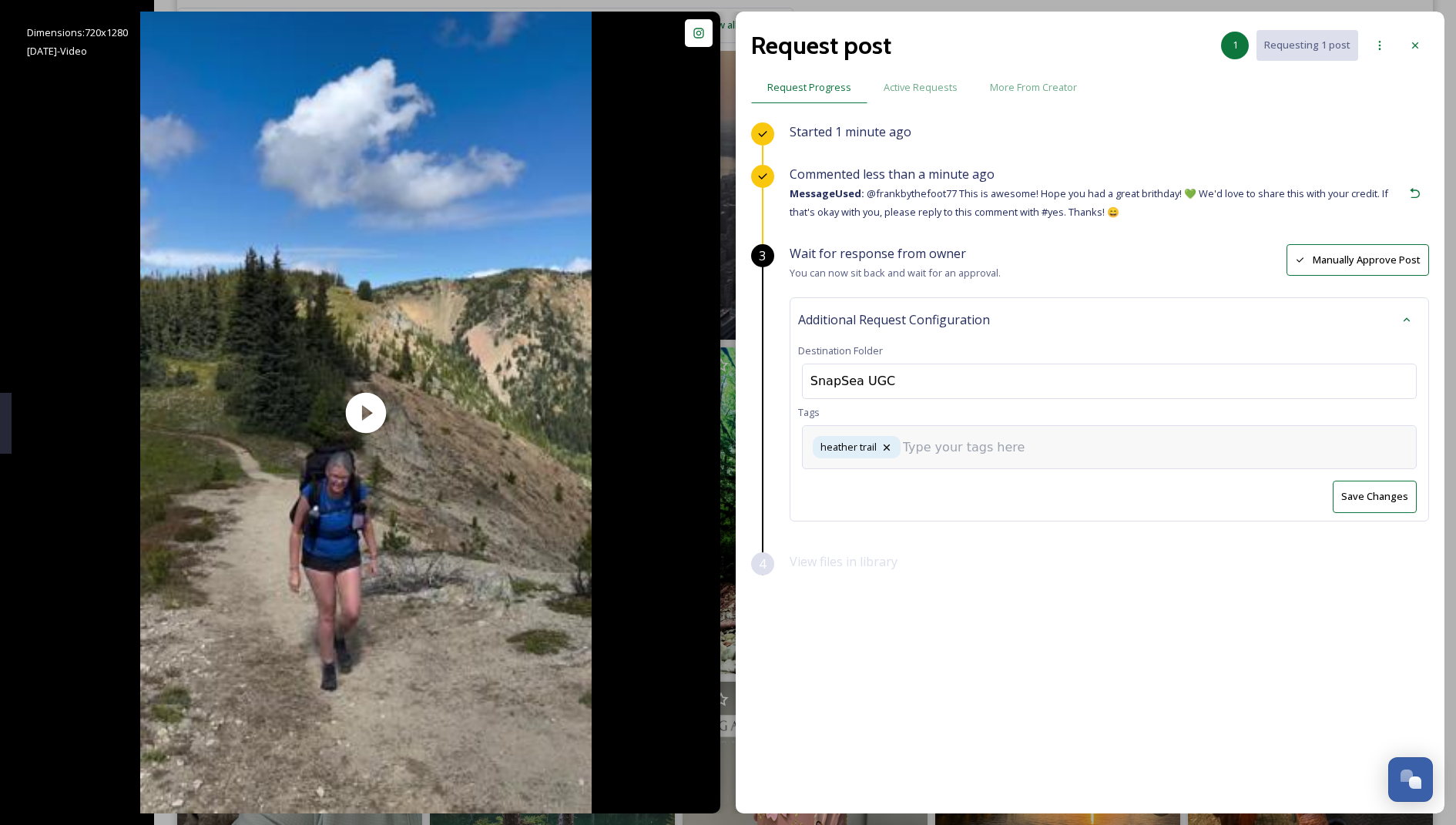
click at [970, 454] on div "heather trail" at bounding box center [1109, 447] width 615 height 44
click at [970, 456] on div "heather trail" at bounding box center [1109, 447] width 615 height 44
click at [970, 444] on input at bounding box center [980, 447] width 154 height 18
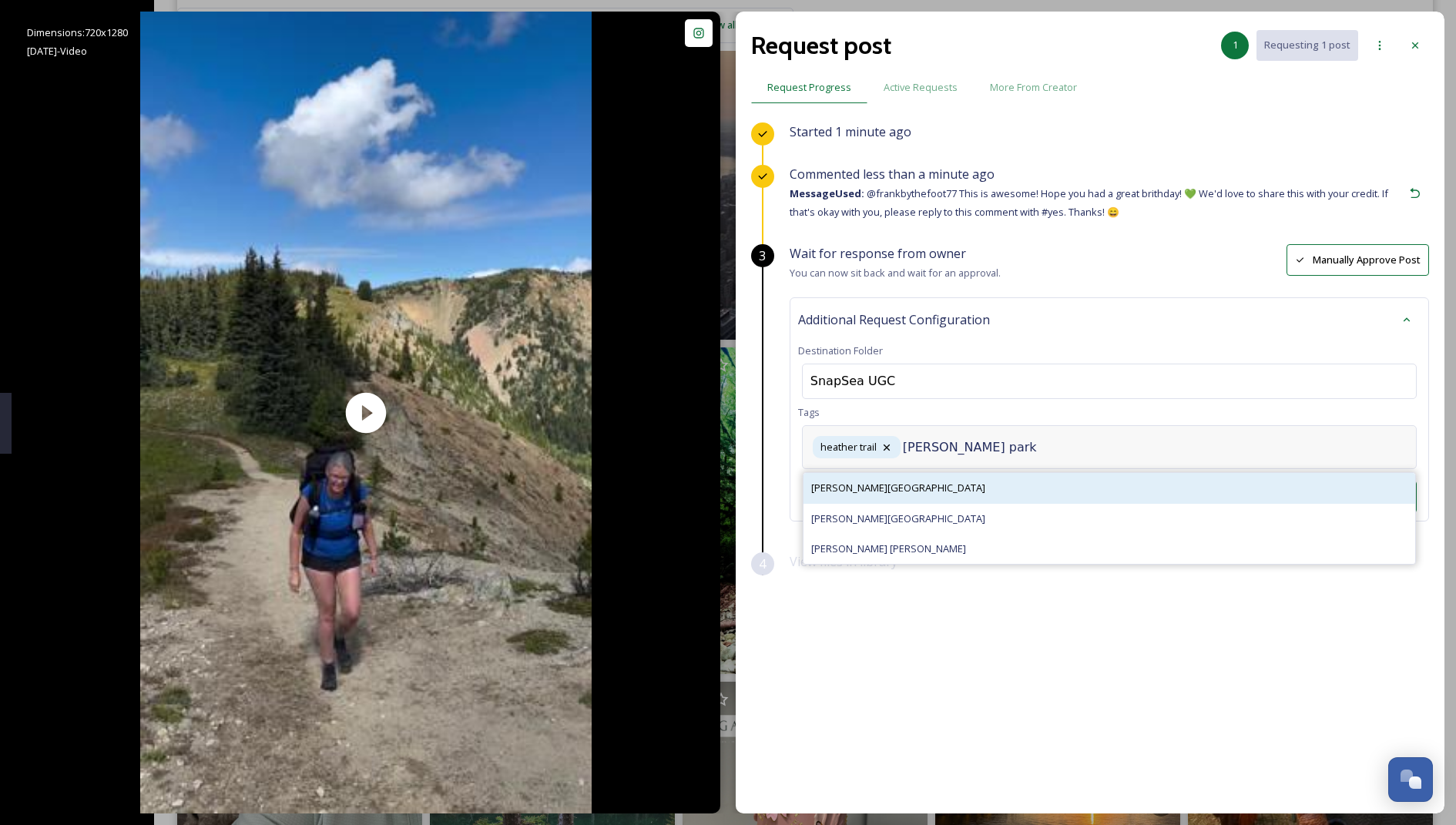
type input "[PERSON_NAME] park"
click at [918, 482] on div "[PERSON_NAME][GEOGRAPHIC_DATA]" at bounding box center [1109, 488] width 612 height 30
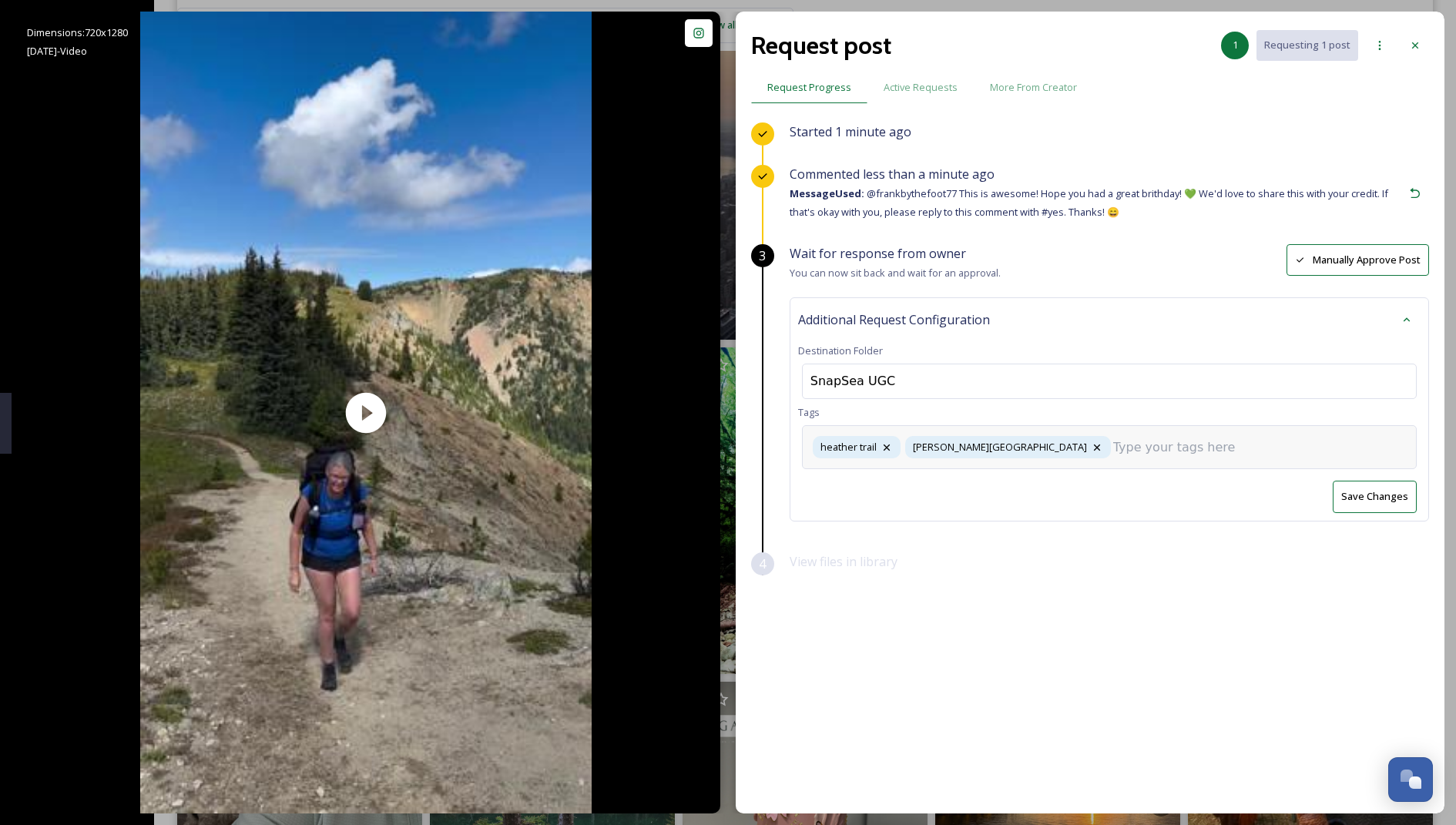
click at [970, 457] on div "heather trail [PERSON_NAME][GEOGRAPHIC_DATA]" at bounding box center [1109, 447] width 615 height 44
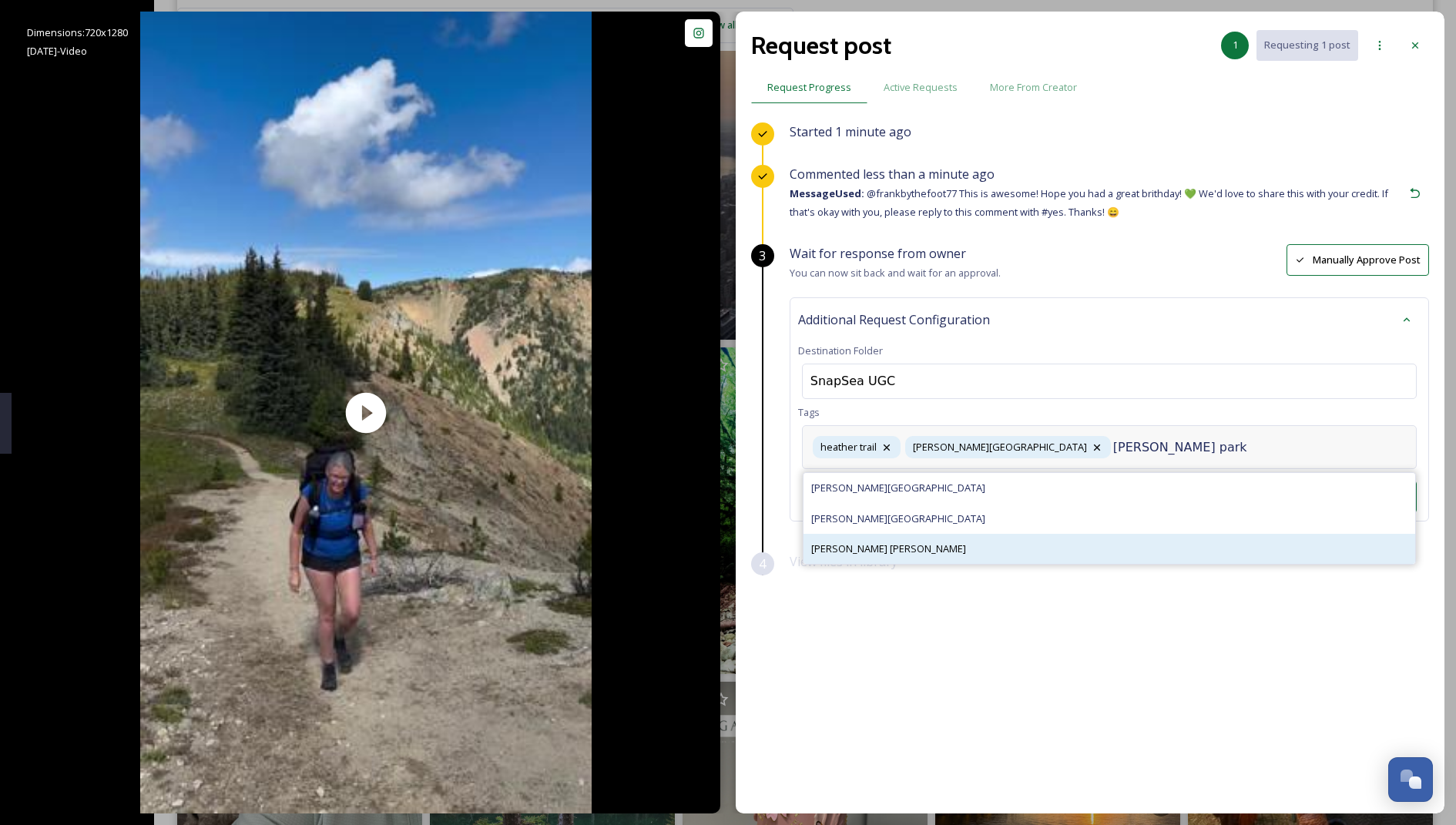
type input "[PERSON_NAME] park"
click at [913, 540] on div "[PERSON_NAME] [PERSON_NAME]" at bounding box center [1109, 548] width 612 height 30
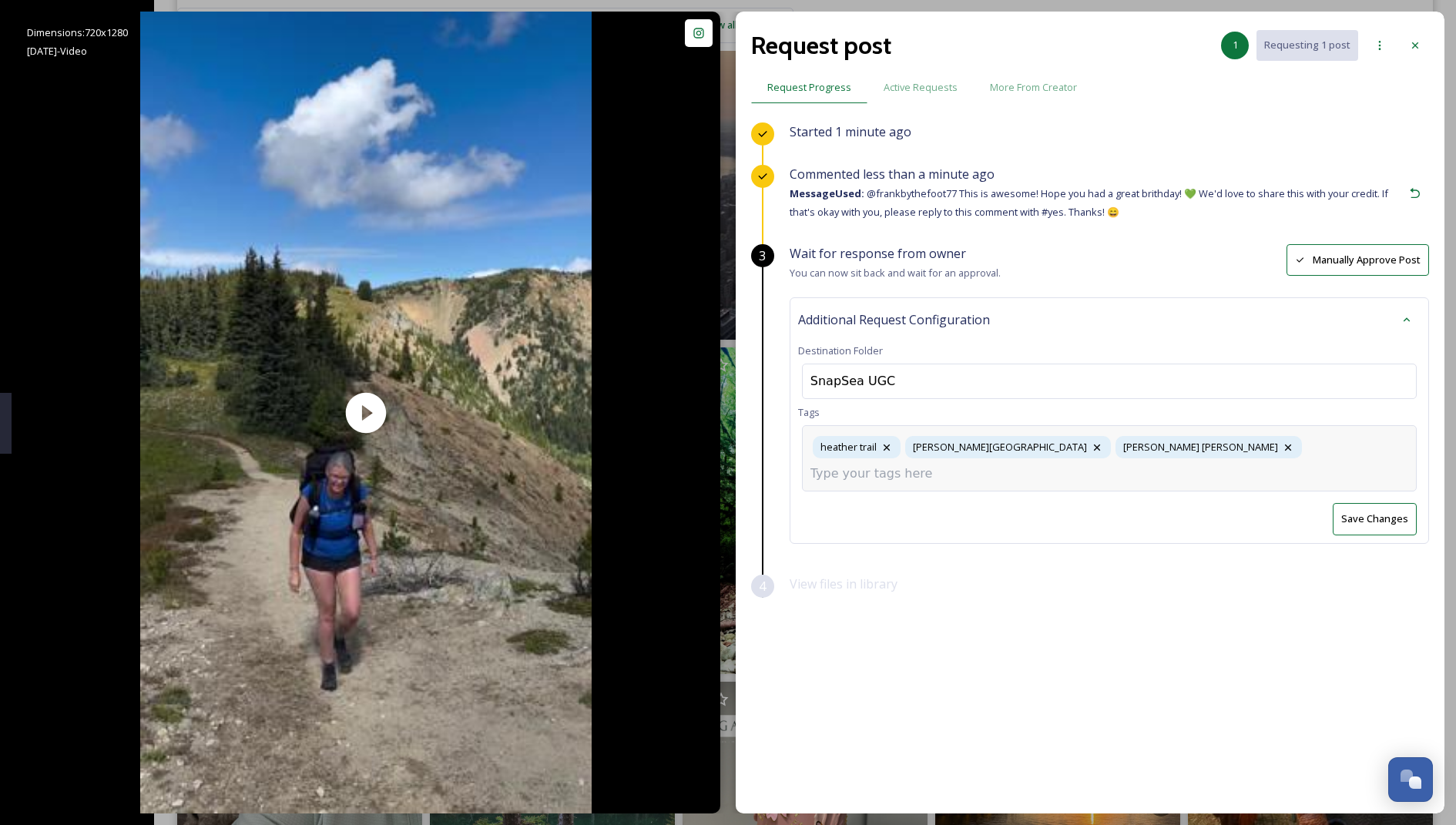
click at [964, 464] on input at bounding box center [887, 473] width 154 height 18
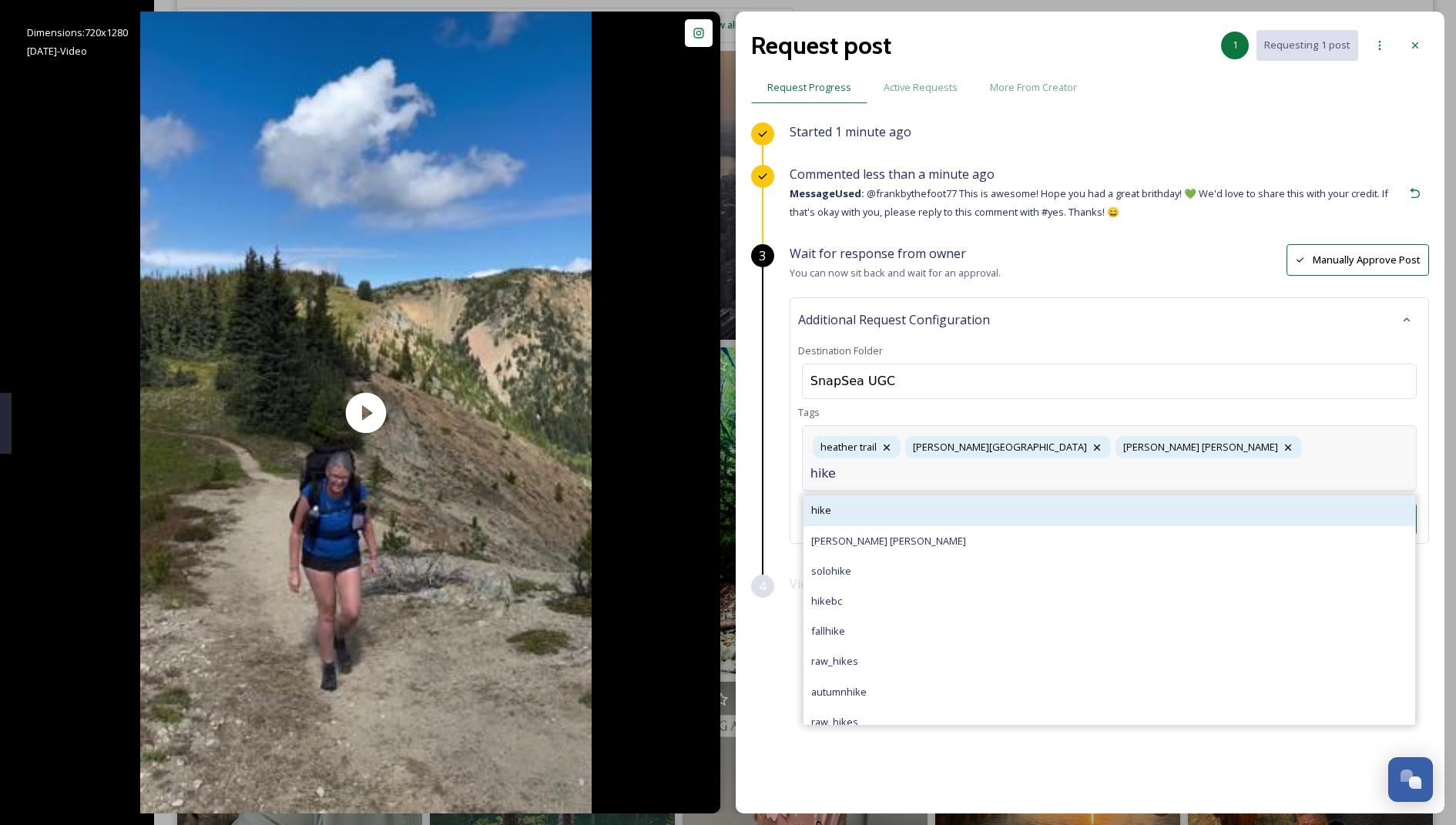
type input "hike"
click at [943, 495] on div "hike" at bounding box center [1109, 510] width 612 height 30
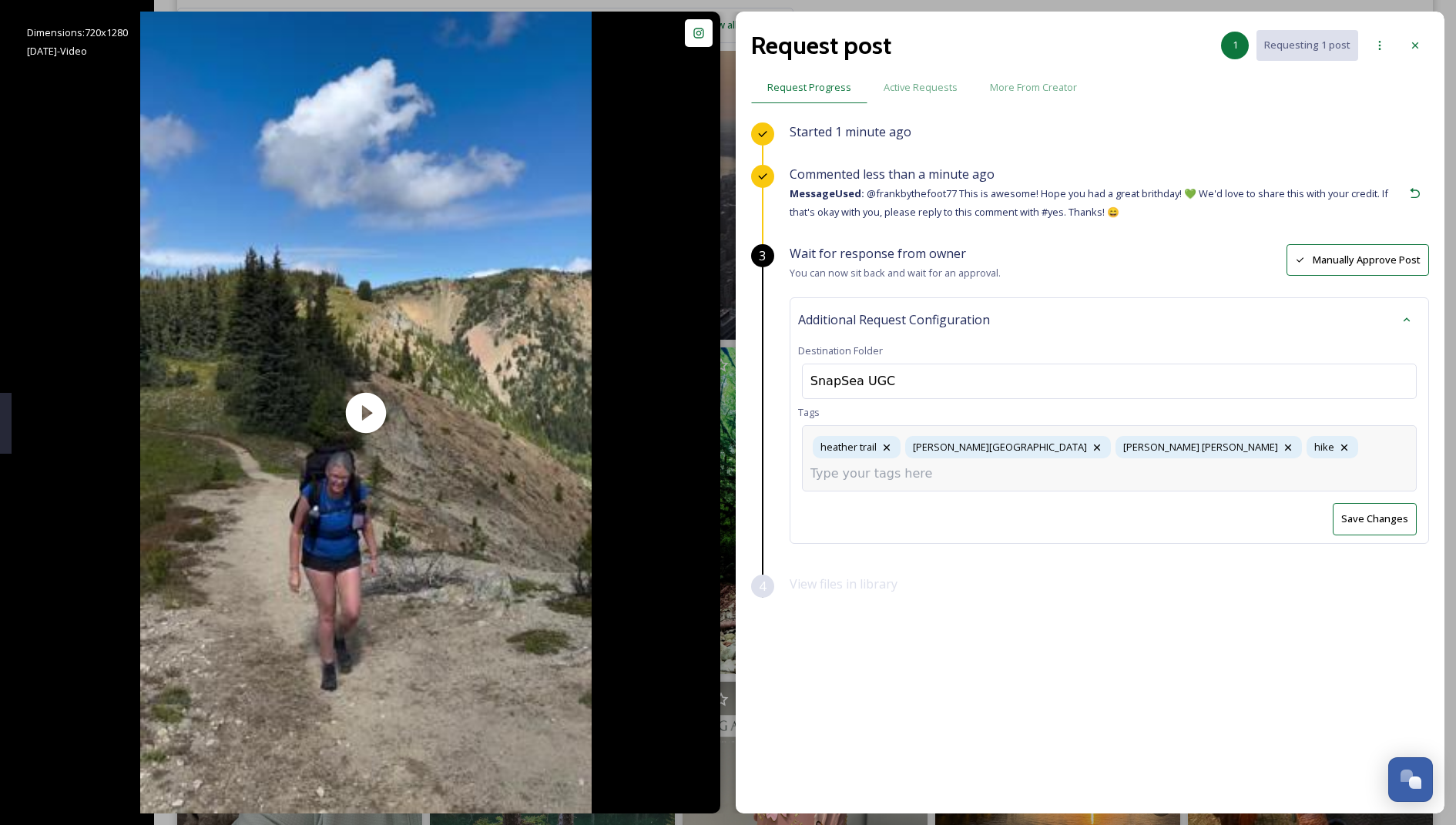
click at [970, 455] on div "[PERSON_NAME] [PERSON_NAME][GEOGRAPHIC_DATA][PERSON_NAME][PERSON_NAME]" at bounding box center [1109, 458] width 615 height 66
type input "hiking"
click at [970, 495] on div "hiking" at bounding box center [1109, 510] width 612 height 30
click at [970, 512] on button "Save Changes" at bounding box center [1374, 527] width 84 height 32
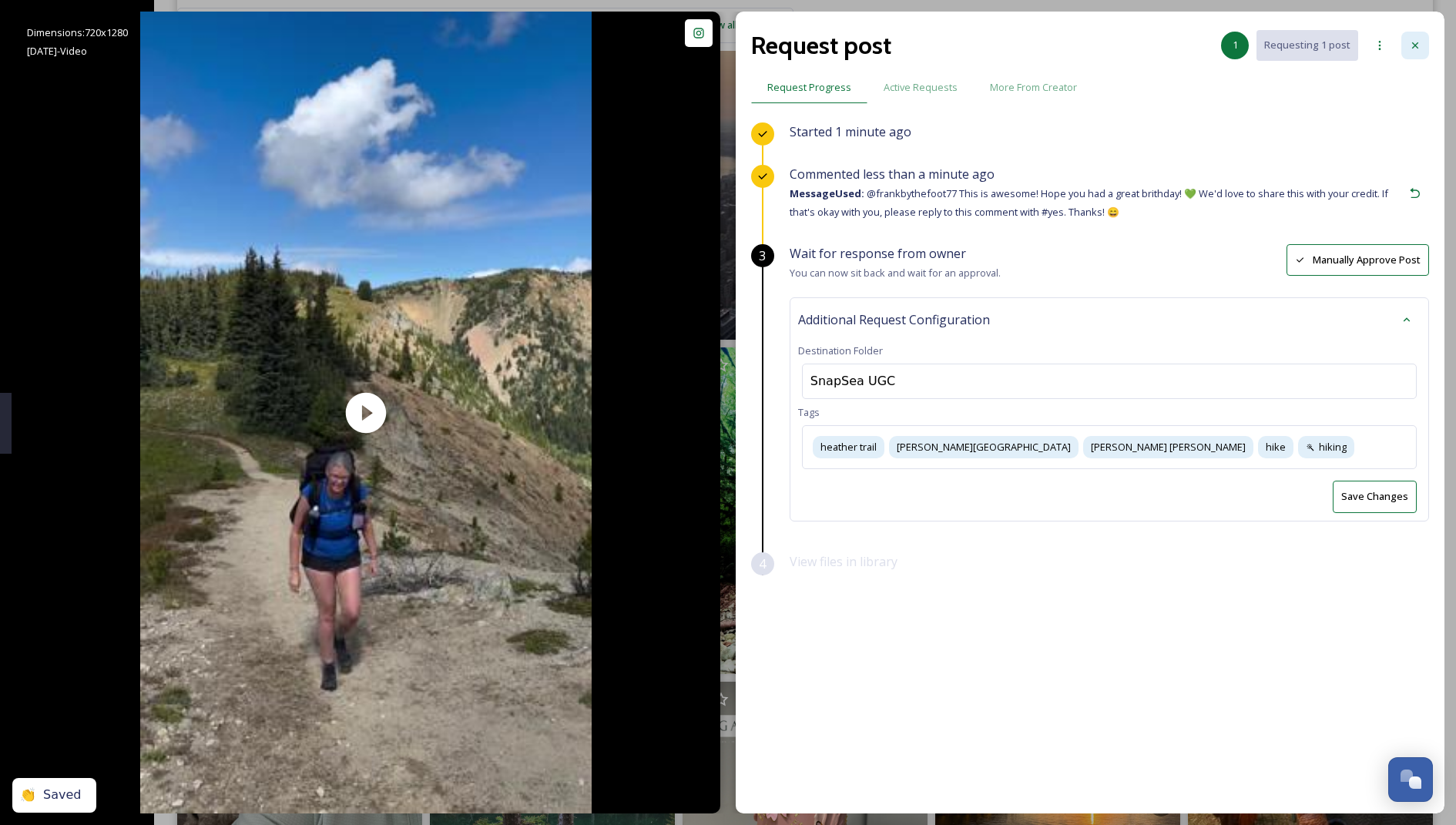
click at [970, 40] on icon at bounding box center [1415, 46] width 12 height 12
